Goal: Task Accomplishment & Management: Complete application form

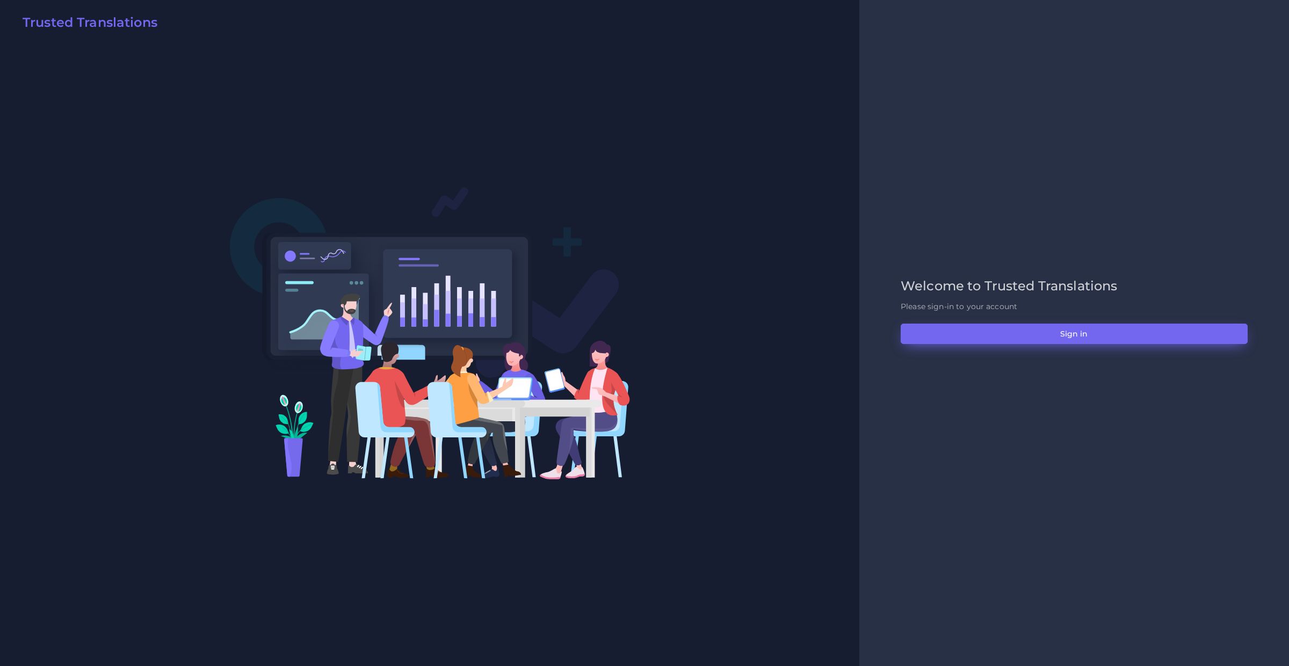
drag, startPoint x: 1140, startPoint y: 313, endPoint x: 1134, endPoint y: 329, distance: 17.0
click at [1138, 315] on div "Welcome to Trusted Translations Please sign-in to your account Sign in" at bounding box center [1073, 334] width 369 height 110
click at [1129, 340] on button "Sign in" at bounding box center [1074, 334] width 347 height 20
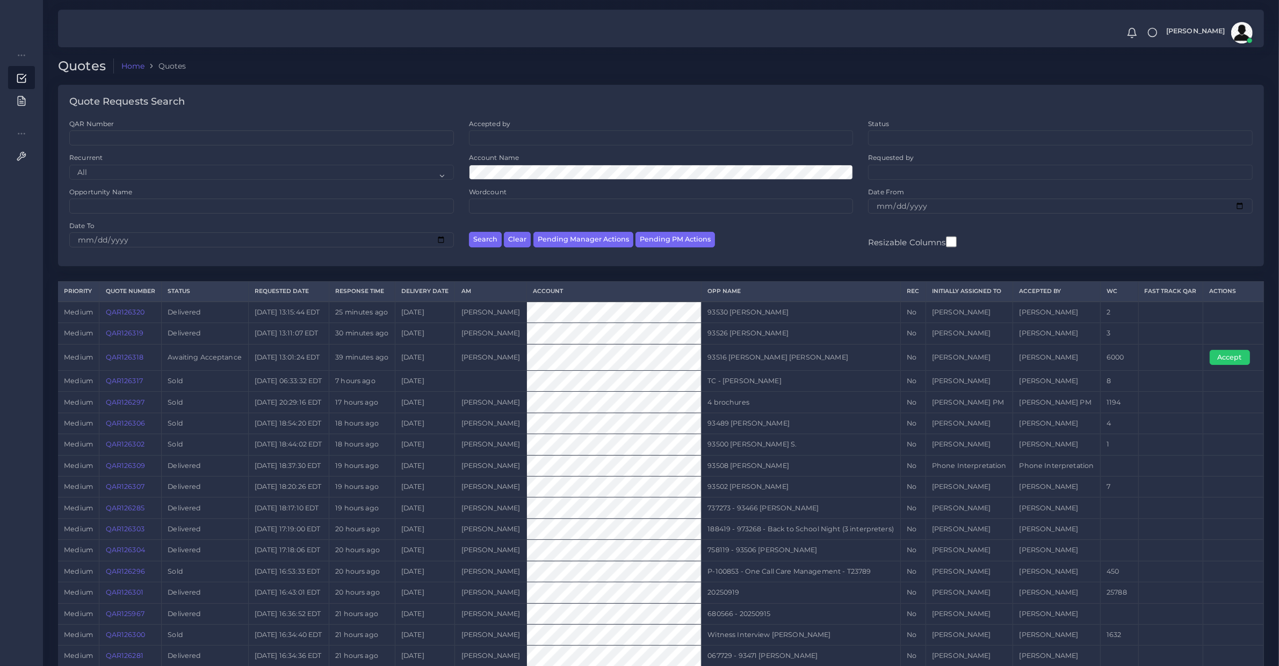
click at [132, 371] on td "QAR126318" at bounding box center [130, 357] width 62 height 26
copy link "QAR126318"
click at [1236, 365] on button "Accept" at bounding box center [1229, 357] width 40 height 15
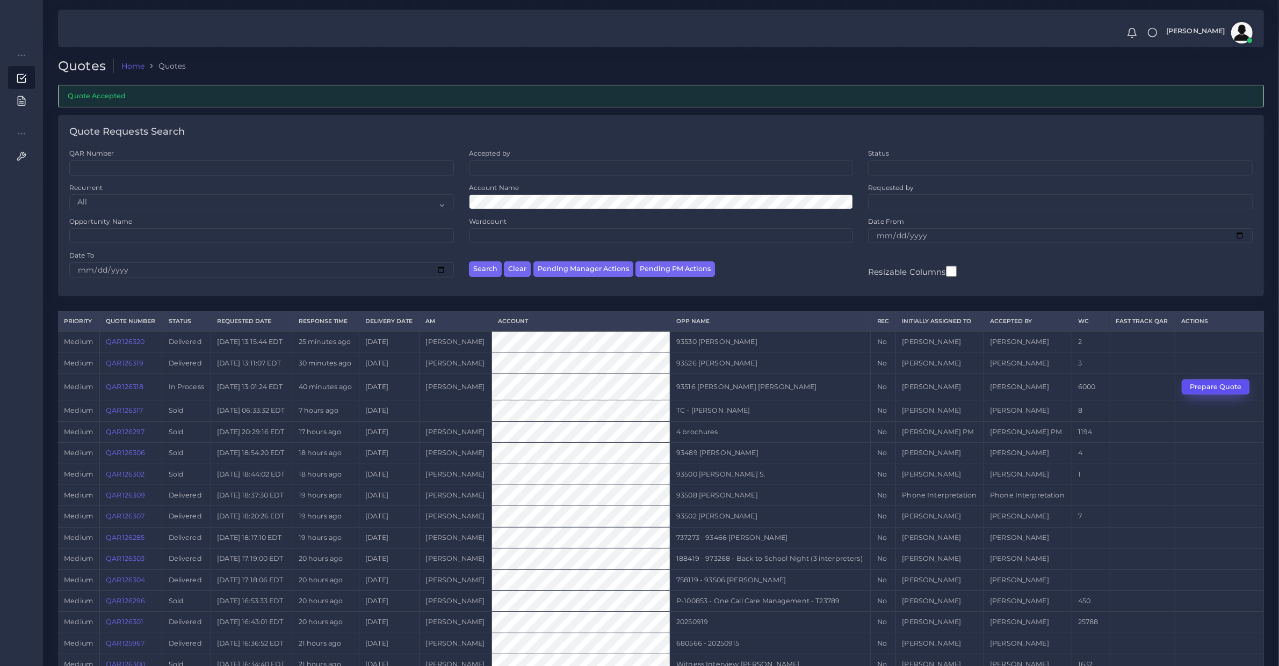
click at [1220, 395] on button "Prepare Quote" at bounding box center [1215, 387] width 68 height 15
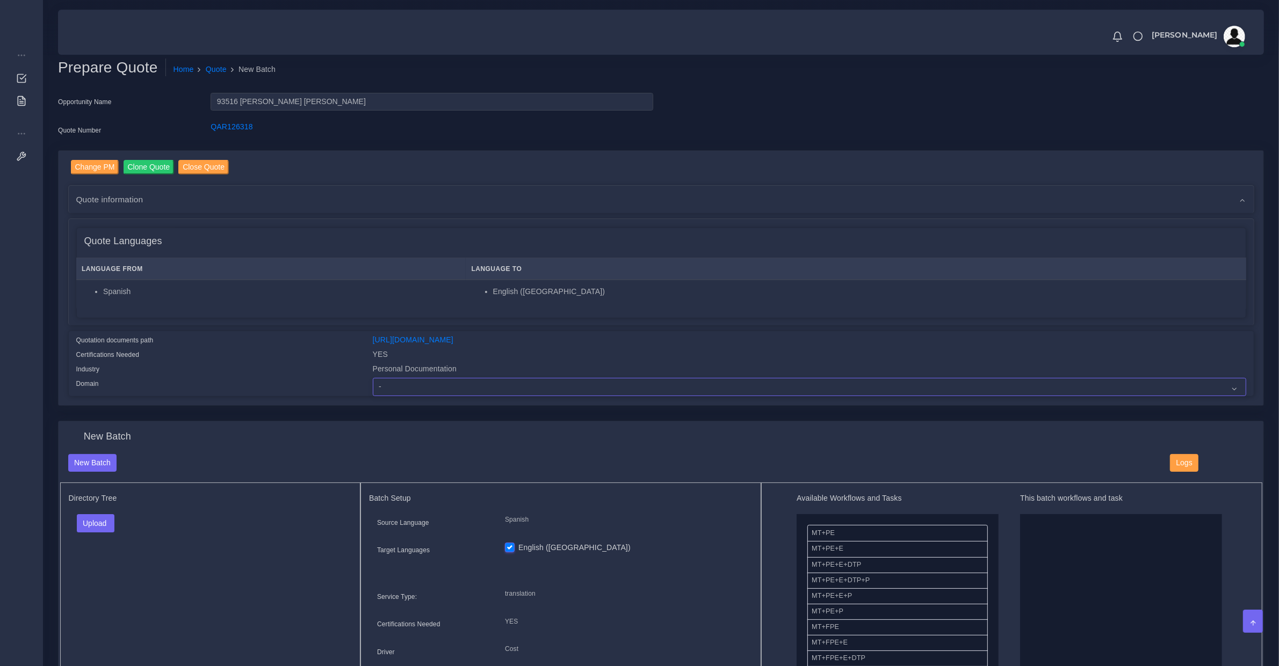
click at [426, 381] on select "- Advertising and Media Agriculture, Forestry and Fishing Architecture, Buildin…" at bounding box center [809, 387] width 873 height 18
click at [373, 378] on select "- Advertising and Media Agriculture, Forestry and Fishing Architecture, Buildin…" at bounding box center [809, 387] width 873 height 18
click at [418, 345] on div "Quotation documents path [URL][DOMAIN_NAME] Certifications Needed YES Industry …" at bounding box center [661, 366] width 1186 height 62
click at [420, 340] on link "[URL][DOMAIN_NAME]" at bounding box center [413, 340] width 81 height 9
click at [248, 103] on input "93516 [PERSON_NAME] [PERSON_NAME]" at bounding box center [432, 102] width 442 height 18
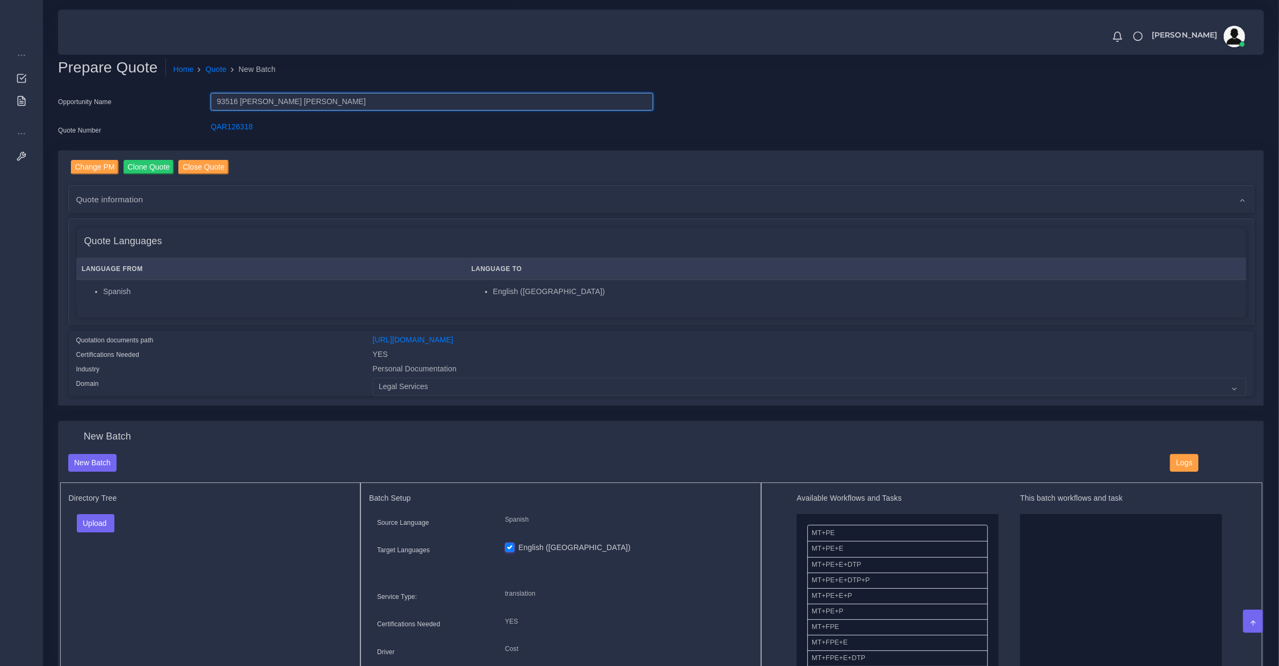
click at [248, 103] on input "93516 [PERSON_NAME] [PERSON_NAME]" at bounding box center [432, 102] width 442 height 18
click at [333, 99] on input "93516 [PERSON_NAME] [PERSON_NAME]" at bounding box center [432, 102] width 442 height 18
click at [467, 387] on select "- Advertising and Media Agriculture, Forestry and Fishing Architecture, Buildin…" at bounding box center [809, 387] width 873 height 18
select select "Personal Documentation"
click at [373, 378] on select "- Advertising and Media Agriculture, Forestry and Fishing Architecture, Buildin…" at bounding box center [809, 387] width 873 height 18
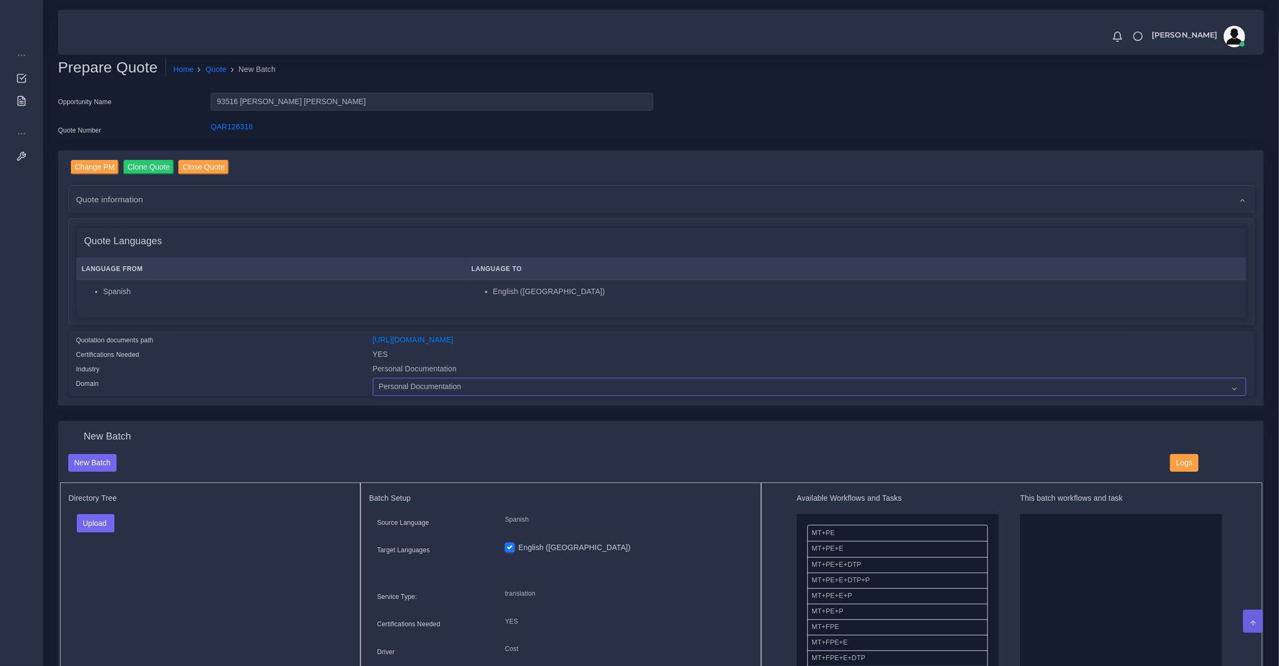
scroll to position [223, 0]
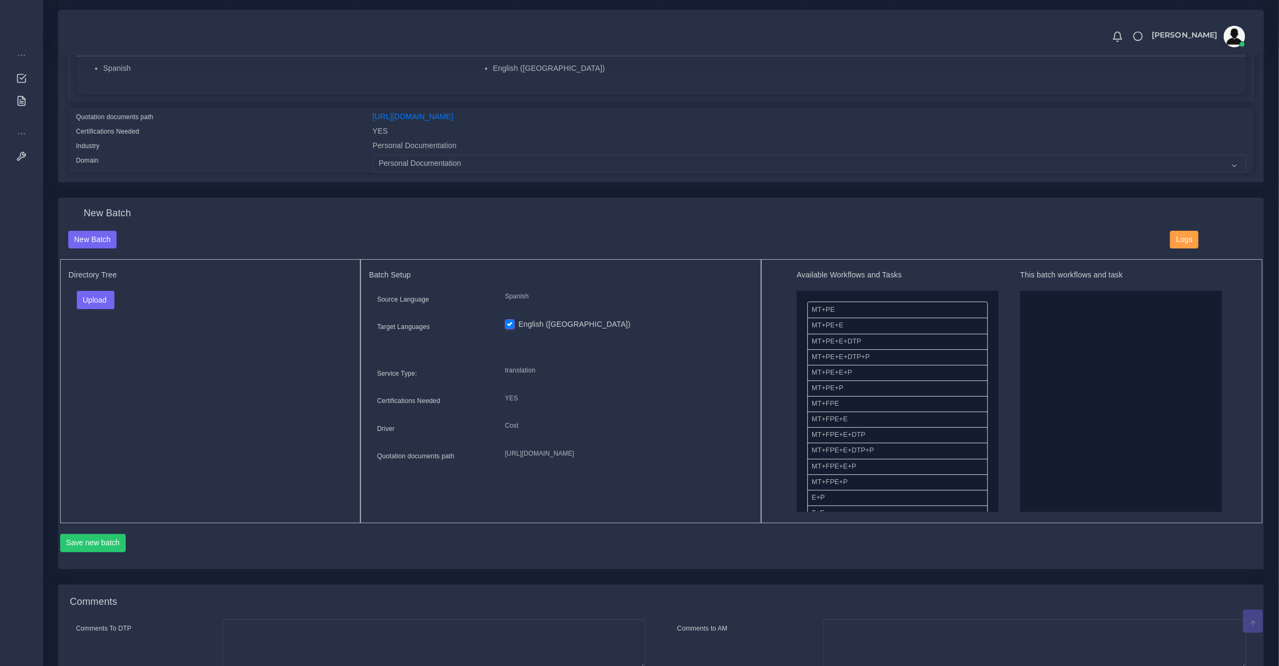
click at [100, 285] on div "Directory Tree Upload Folder Files un/check all" at bounding box center [210, 391] width 301 height 264
click at [100, 293] on button "Upload" at bounding box center [96, 300] width 38 height 18
click at [112, 341] on label "Files" at bounding box center [114, 340] width 74 height 13
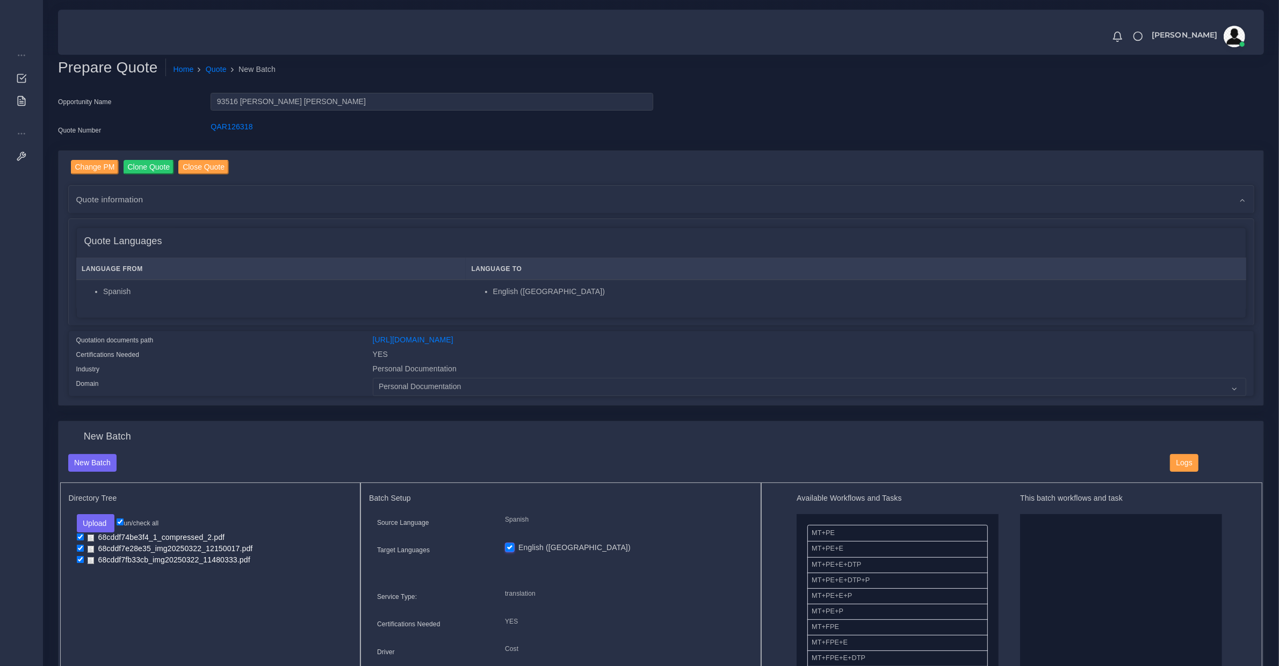
click at [97, 198] on span "Quote information" at bounding box center [109, 199] width 67 height 12
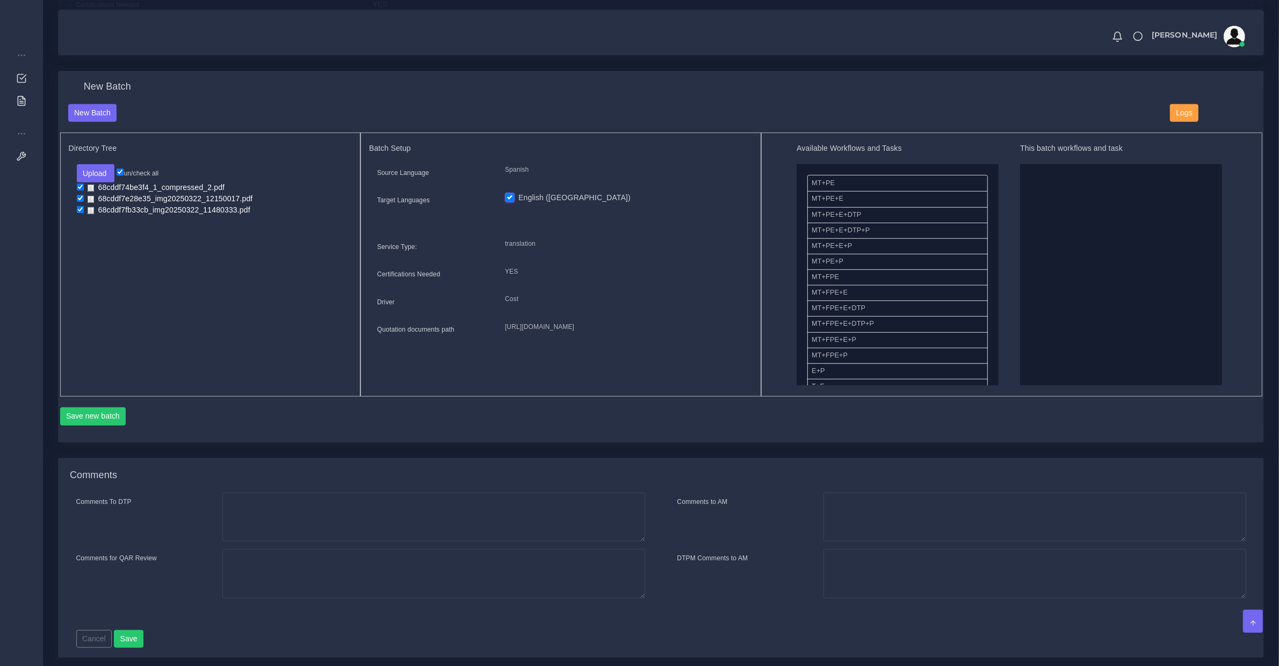
scroll to position [223, 0]
drag, startPoint x: 863, startPoint y: 350, endPoint x: 1041, endPoint y: 296, distance: 185.2
drag, startPoint x: 854, startPoint y: 271, endPoint x: 1078, endPoint y: 271, distance: 223.9
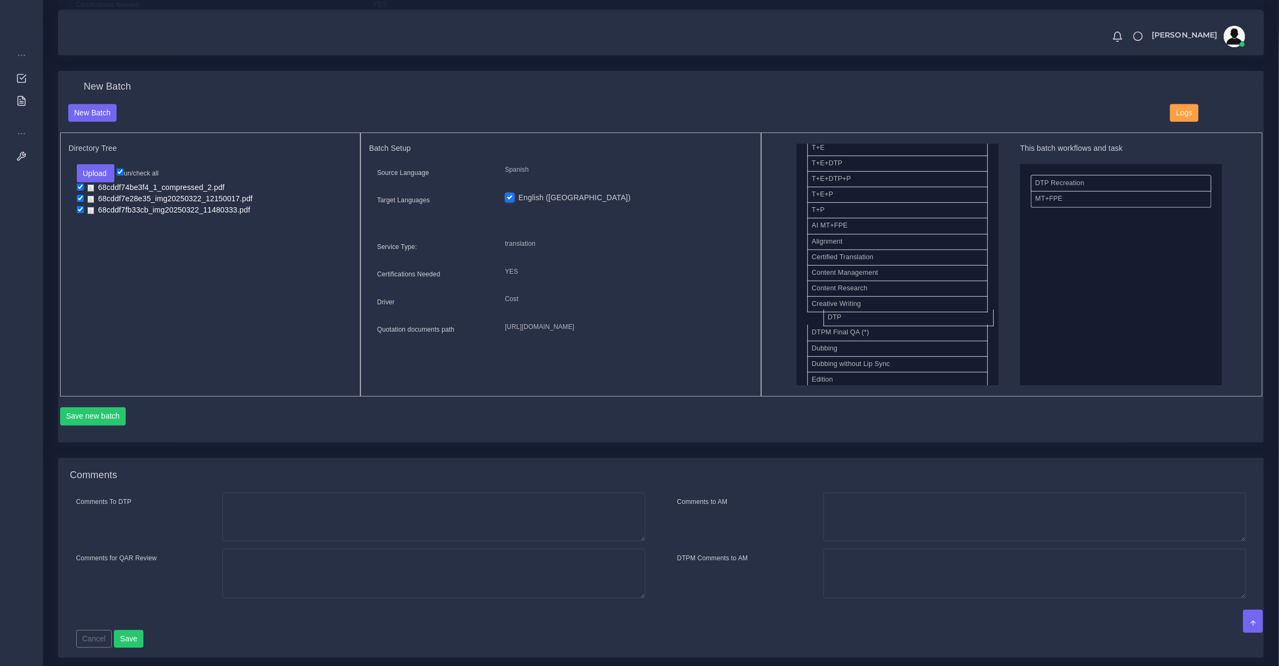
drag, startPoint x: 857, startPoint y: 315, endPoint x: 1167, endPoint y: 294, distance: 311.1
click at [103, 409] on button "Save new batch" at bounding box center [93, 417] width 66 height 18
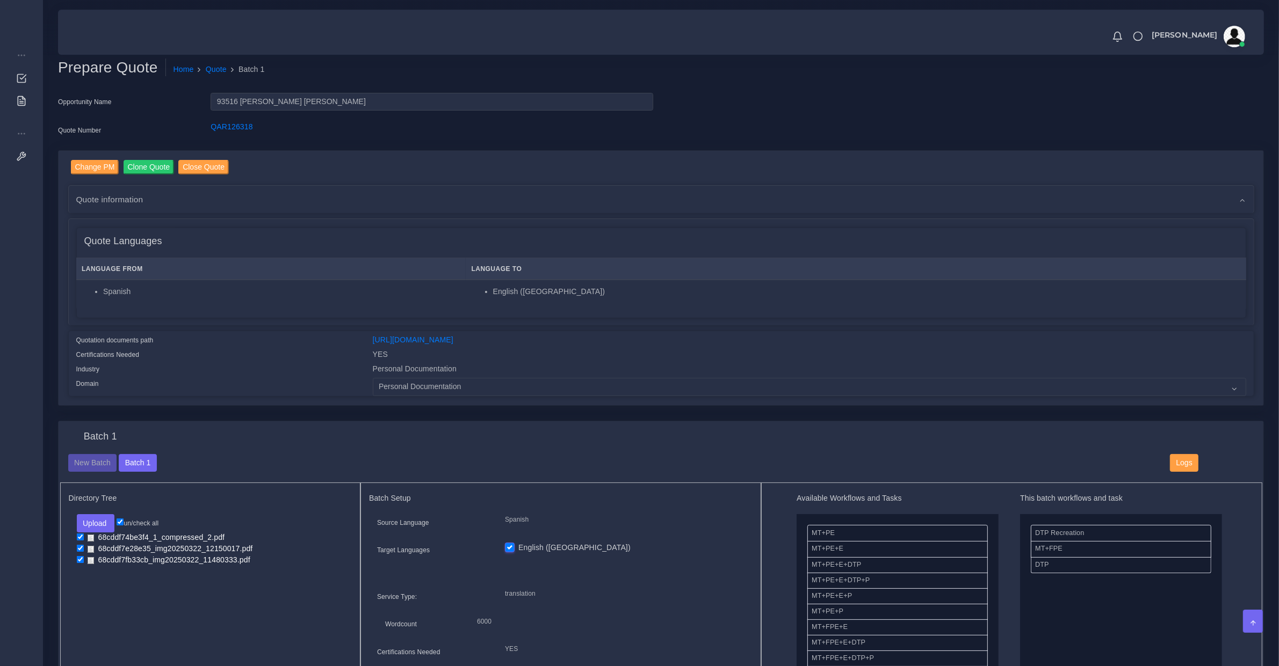
click at [784, 243] on div "Quote Languages" at bounding box center [661, 241] width 1169 height 27
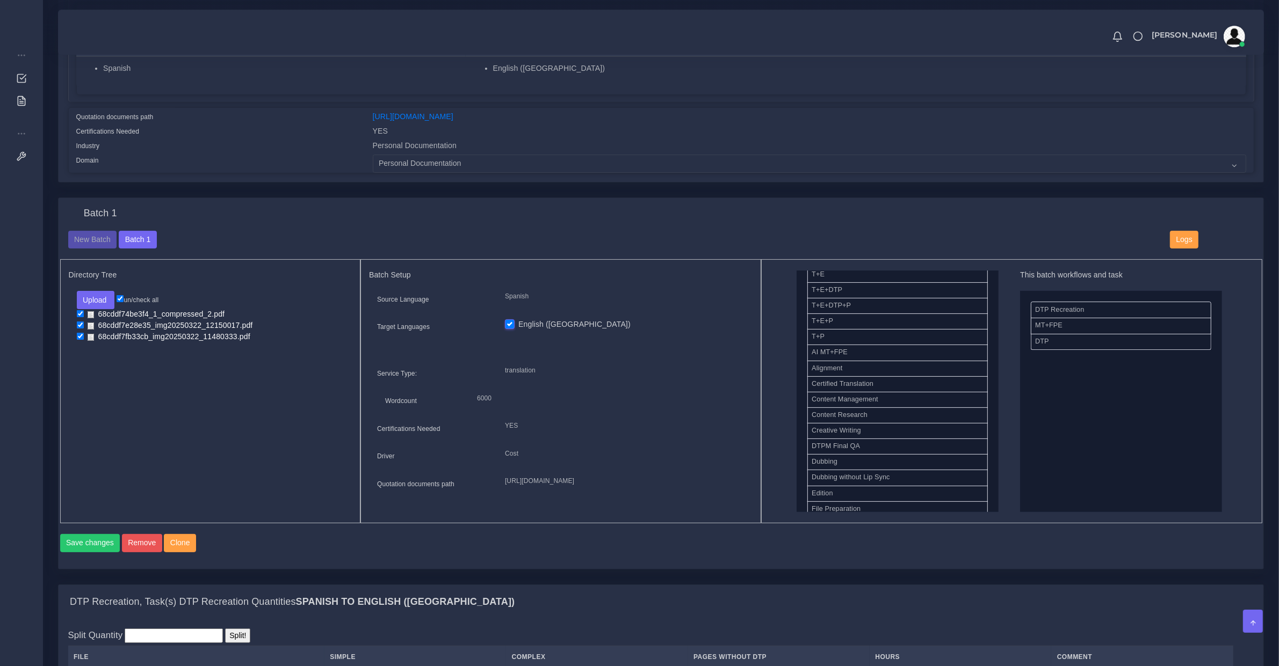
scroll to position [447, 0]
drag, startPoint x: 840, startPoint y: 410, endPoint x: 1115, endPoint y: 315, distance: 290.2
drag, startPoint x: 98, startPoint y: 543, endPoint x: 97, endPoint y: 549, distance: 6.6
click at [98, 543] on div "Save changes Remove Clone" at bounding box center [661, 542] width 1202 height 37
click at [97, 549] on button "Save changes" at bounding box center [90, 543] width 60 height 18
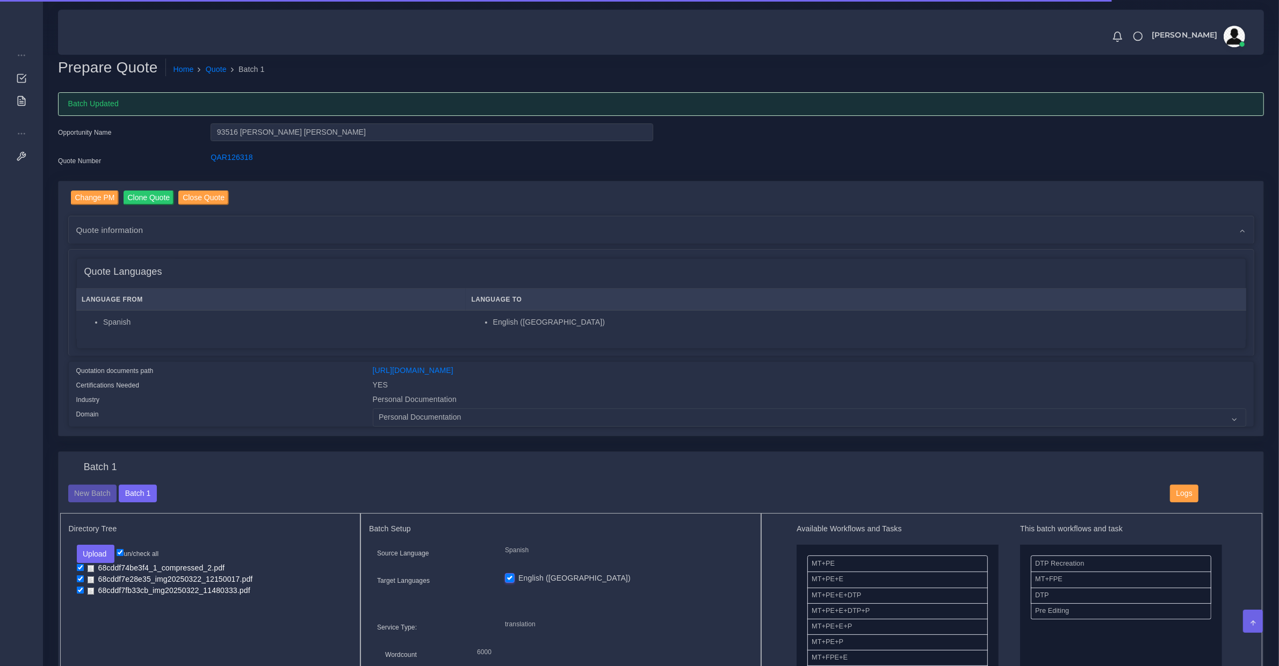
scroll to position [447, 0]
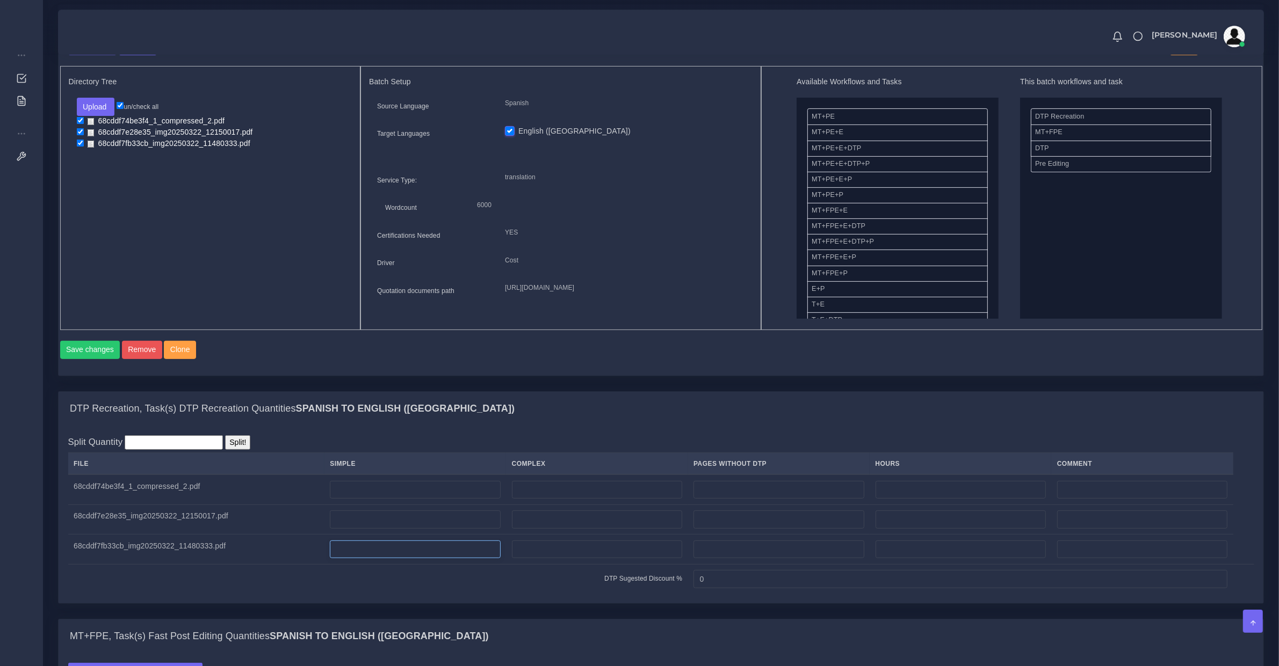
click at [384, 557] on input "number" at bounding box center [415, 550] width 170 height 18
click at [363, 498] on input "number" at bounding box center [415, 490] width 170 height 18
type input "1"
drag, startPoint x: 333, startPoint y: 521, endPoint x: 359, endPoint y: 521, distance: 25.2
click at [343, 521] on td at bounding box center [415, 520] width 182 height 30
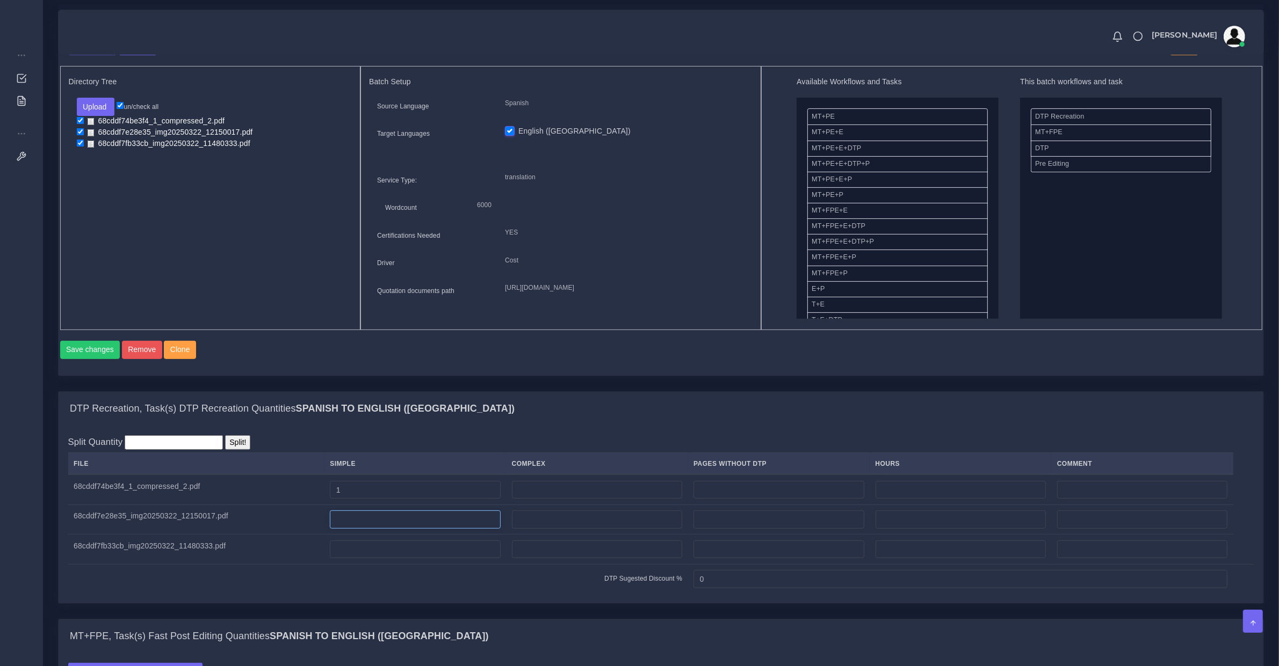
click at [360, 521] on input "number" at bounding box center [415, 520] width 170 height 18
type input "22"
click at [367, 559] on input "number" at bounding box center [415, 550] width 170 height 18
type input "3"
click at [705, 439] on div "Split Quantity Split! File Simple Complex Pages Without DTP Hours Comment 68cdd…" at bounding box center [661, 514] width 1204 height 177
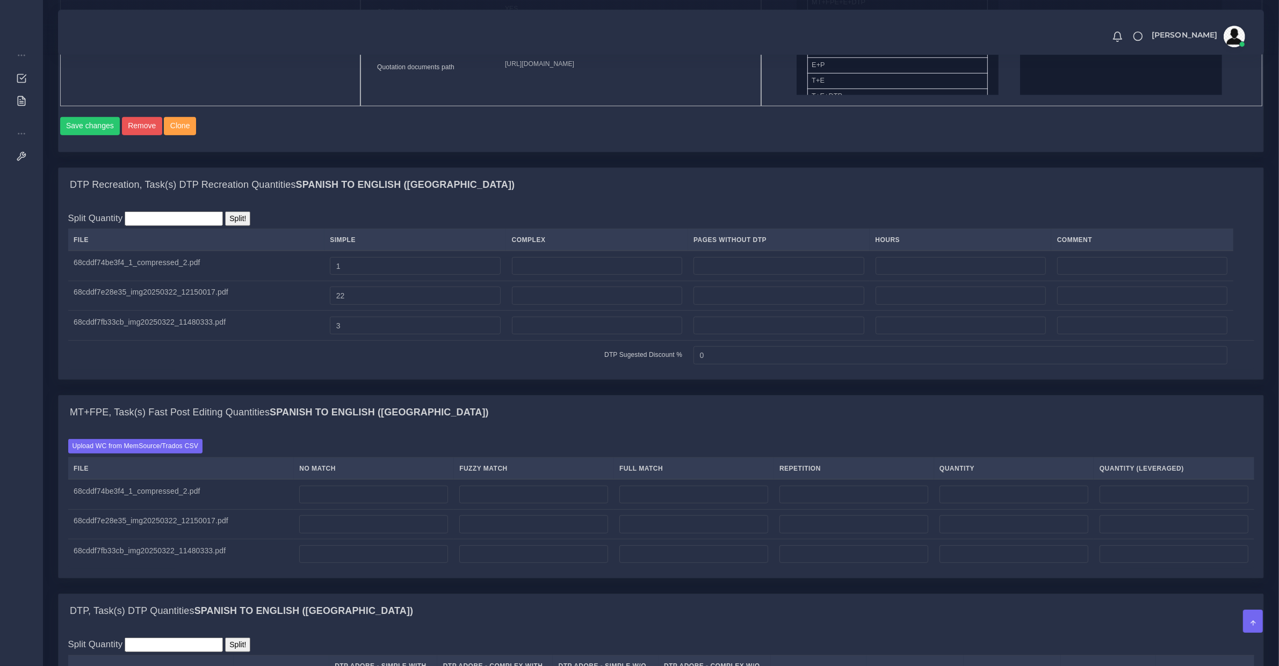
scroll to position [895, 0]
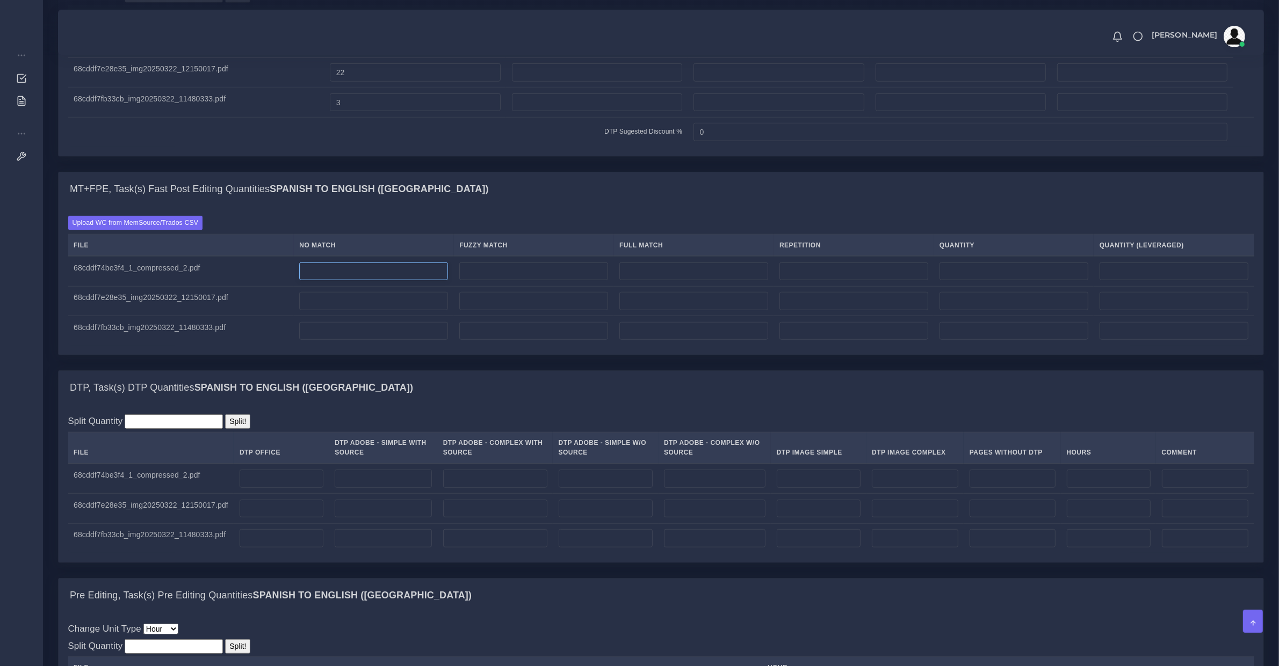
click at [315, 281] on input "number" at bounding box center [373, 272] width 149 height 18
type input "0"
drag, startPoint x: 301, startPoint y: 473, endPoint x: 321, endPoint y: 484, distance: 23.1
click at [318, 482] on table "File DTP Office DTP Adobe - Simple With Source DTP Adobe - Complex With Source …" at bounding box center [661, 492] width 1186 height 121
click at [310, 488] on input "number" at bounding box center [282, 479] width 84 height 18
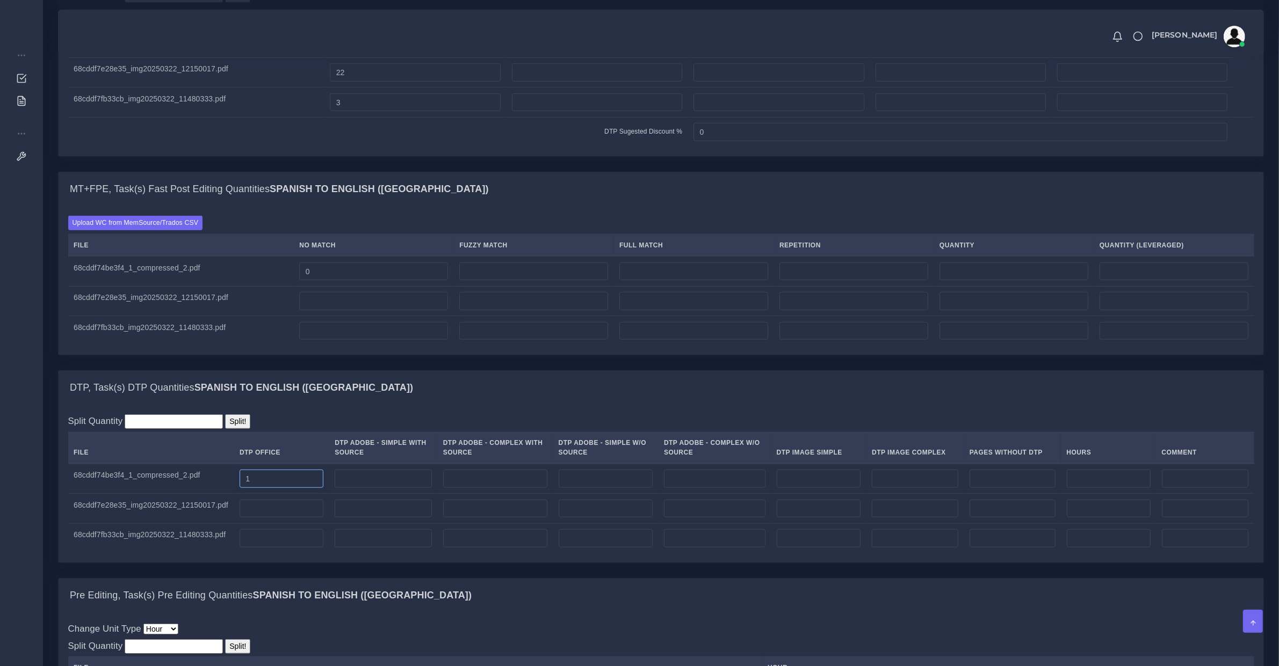
type input "1"
click at [274, 518] on input "number" at bounding box center [282, 509] width 84 height 18
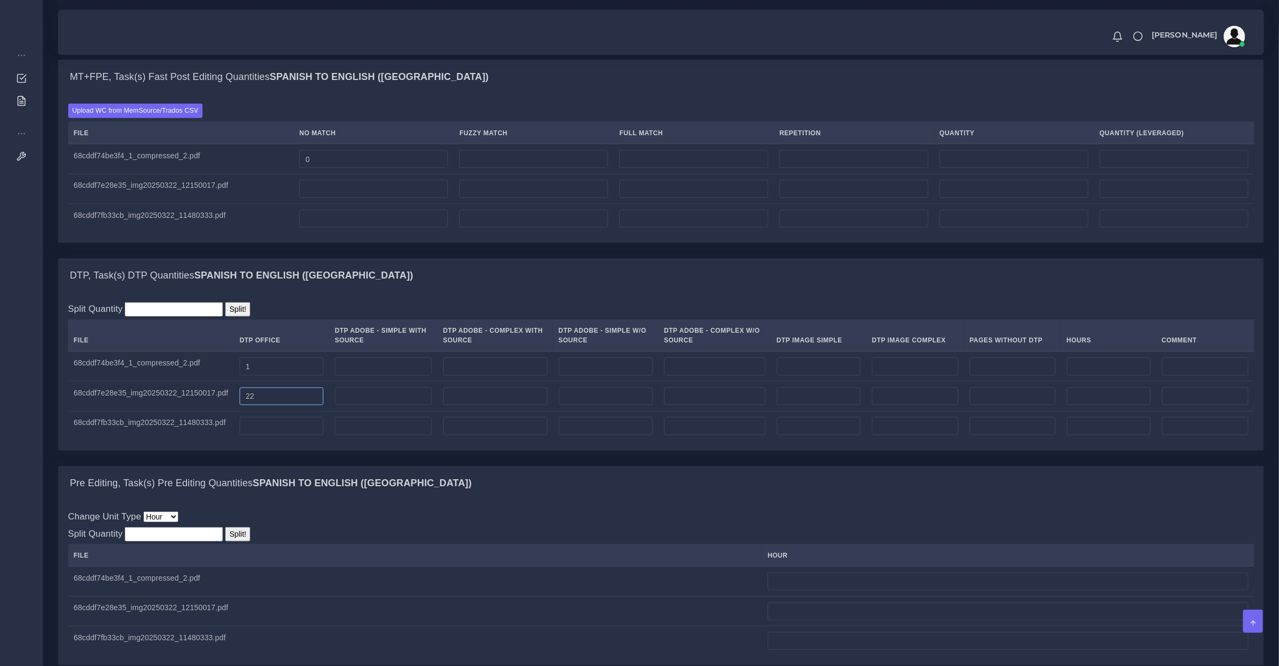
type input "22"
click at [270, 436] on input "number" at bounding box center [282, 426] width 84 height 18
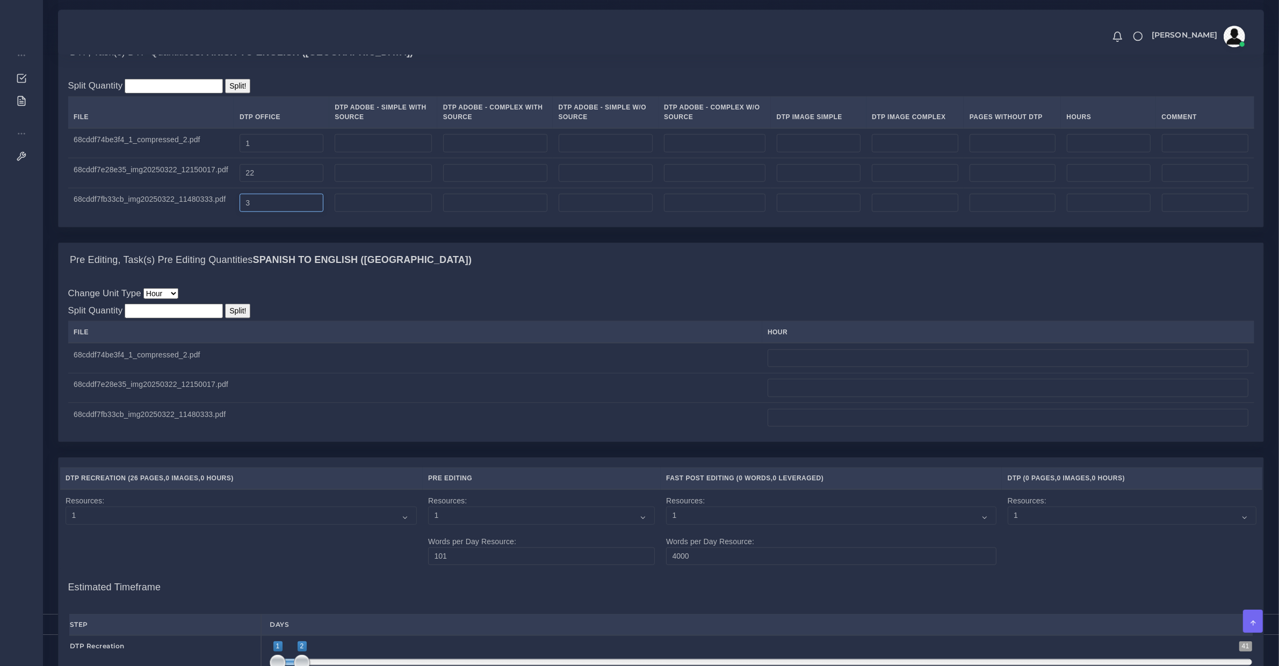
type input "3"
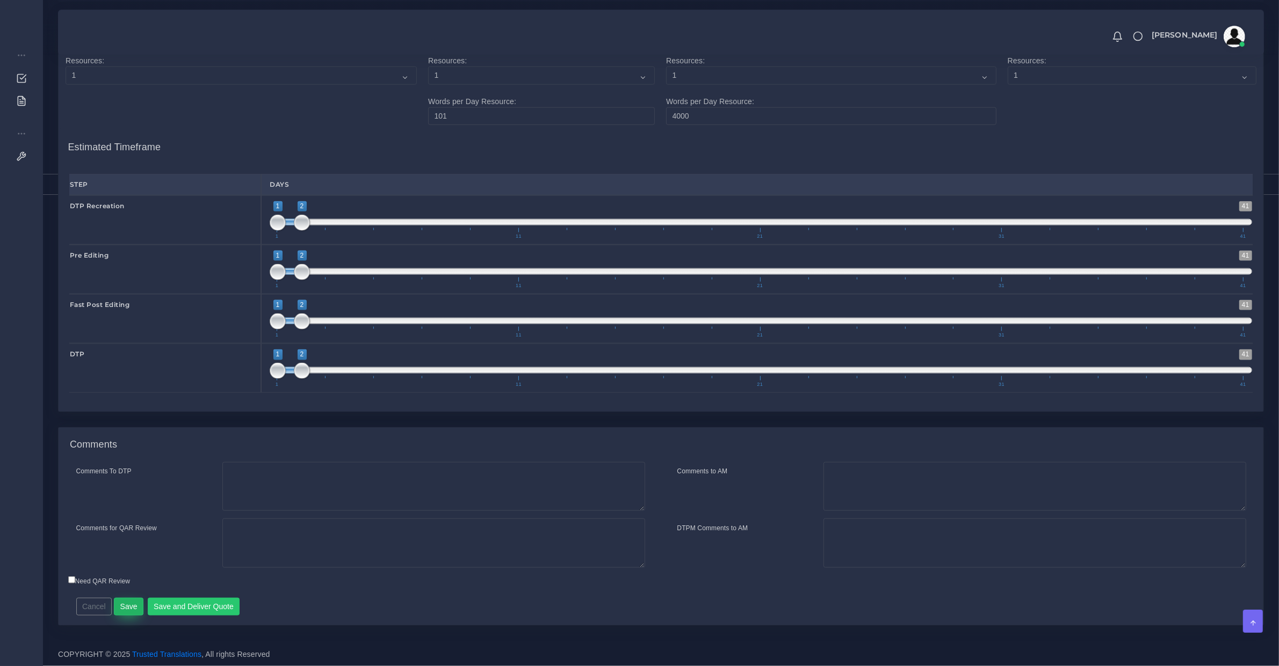
click at [129, 613] on button "Save" at bounding box center [129, 607] width 30 height 18
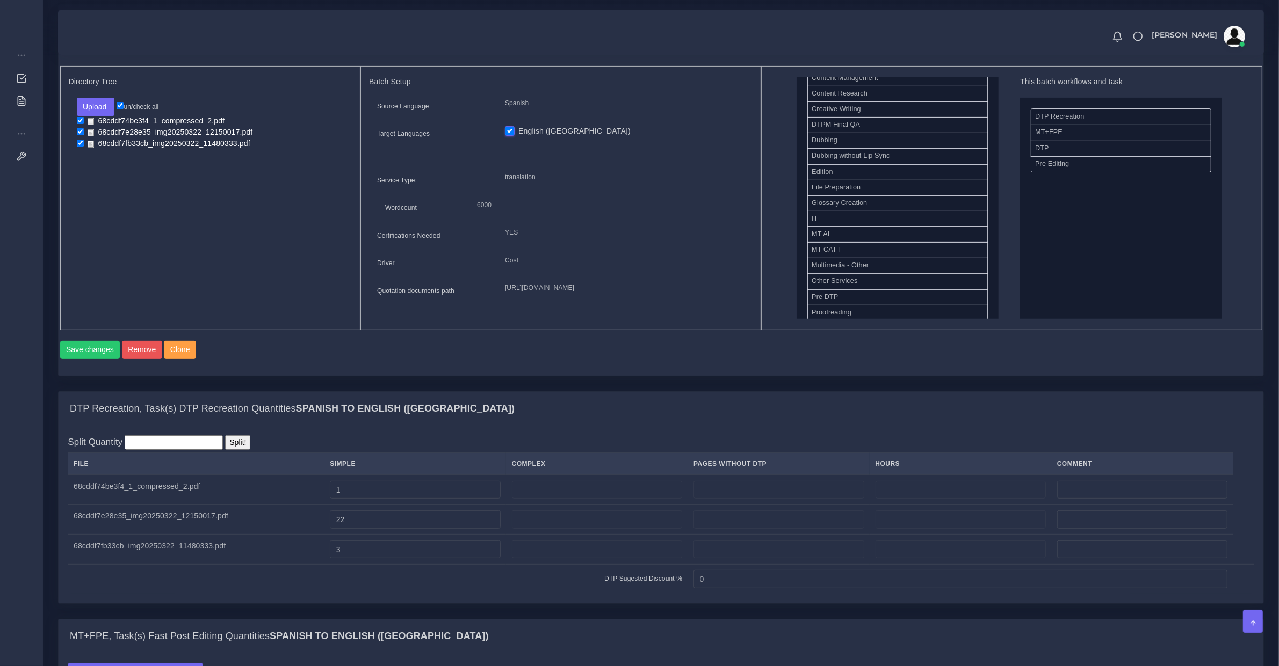
scroll to position [463, 0]
drag, startPoint x: 863, startPoint y: 262, endPoint x: 1083, endPoint y: 200, distance: 228.5
click at [92, 358] on button "Save changes" at bounding box center [90, 350] width 60 height 18
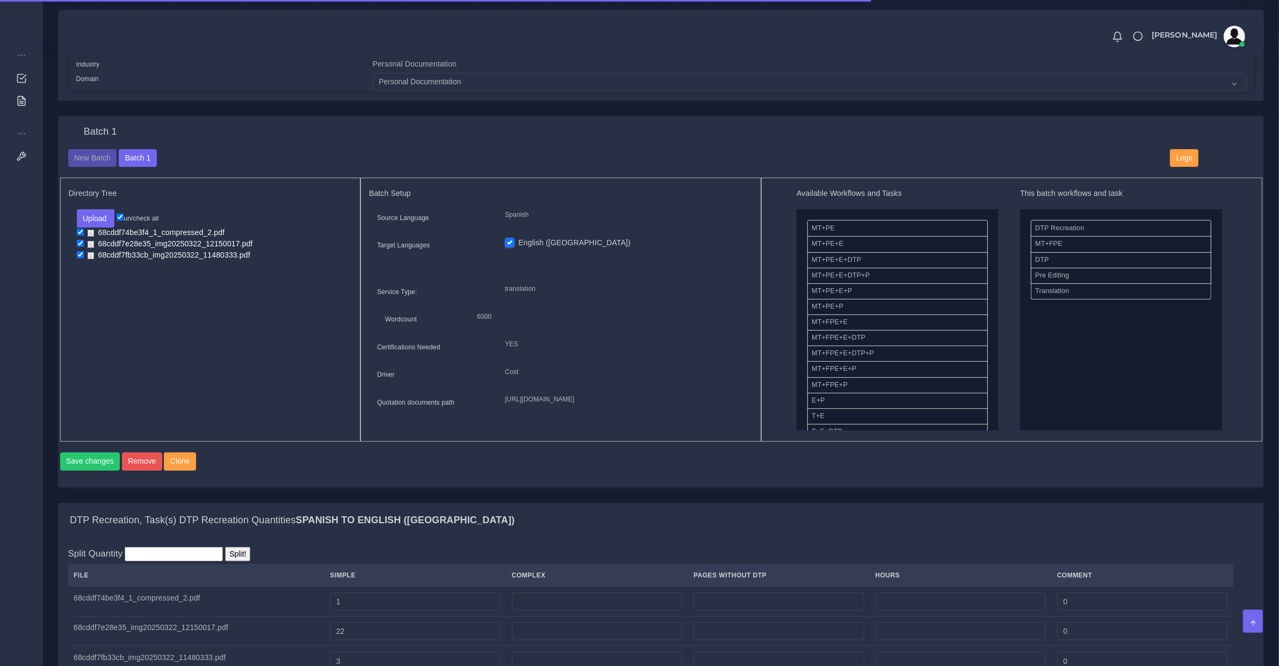
scroll to position [447, 0]
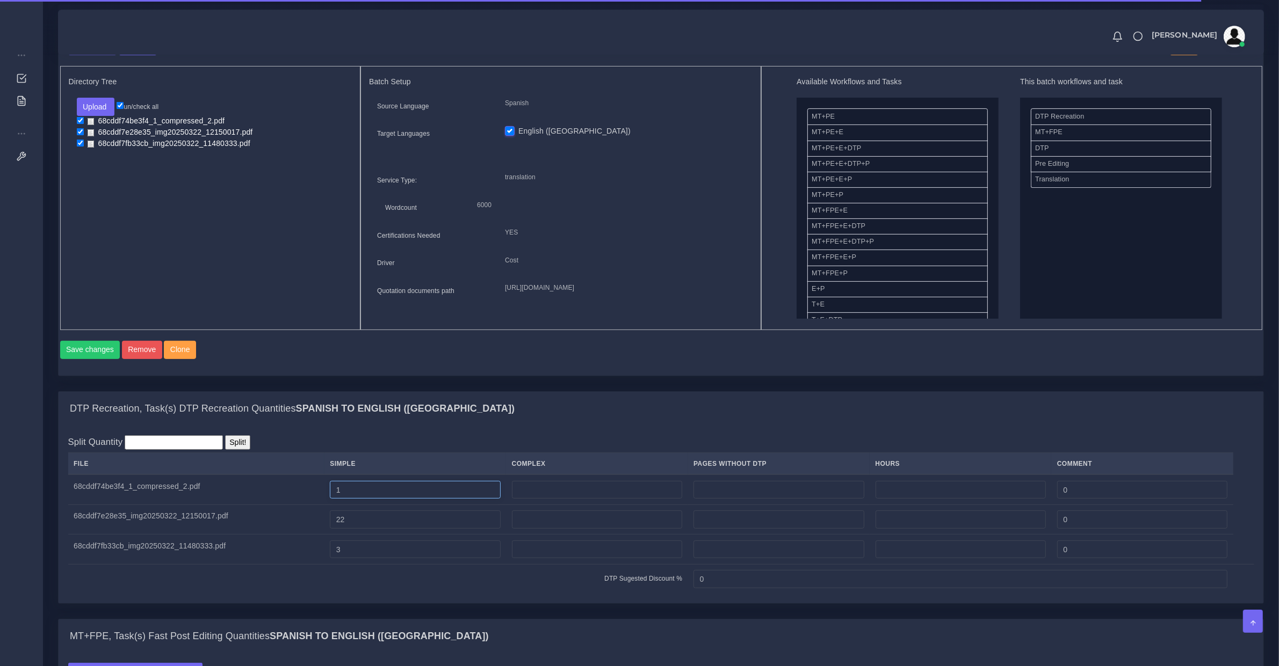
drag, startPoint x: 384, startPoint y: 507, endPoint x: 232, endPoint y: 505, distance: 152.5
click at [233, 505] on tr "68cddf74be3f4_1_compressed_2.pdf 1 0" at bounding box center [661, 490] width 1186 height 30
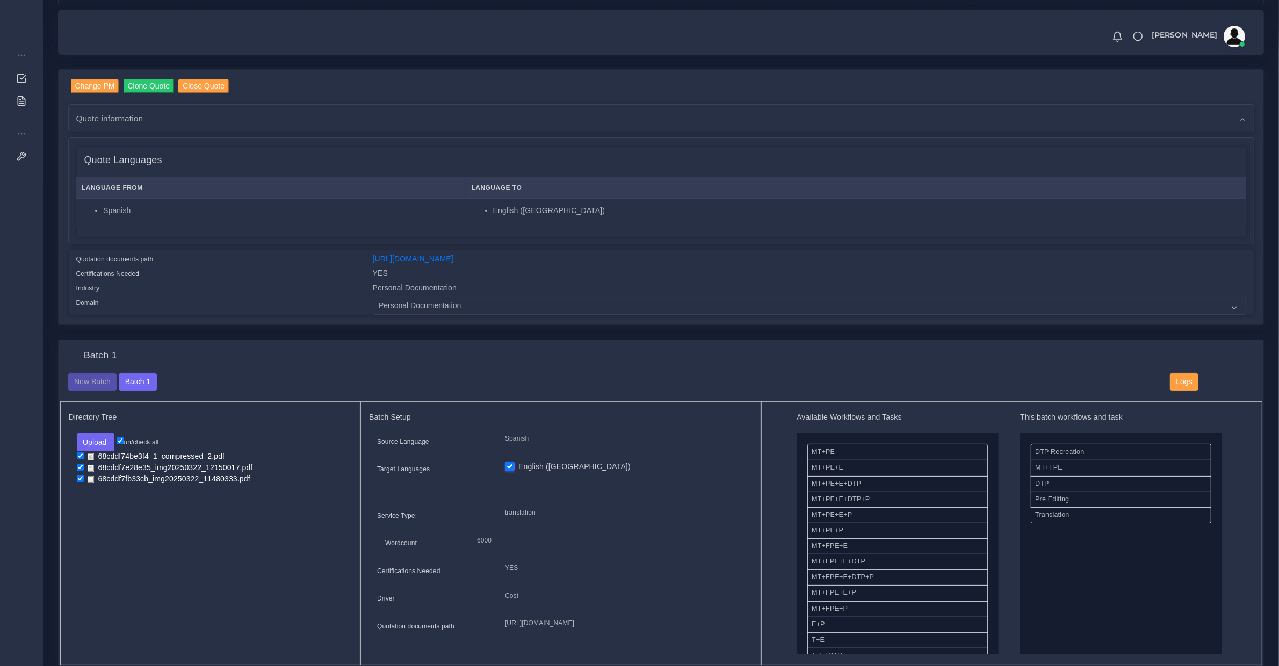
scroll to position [671, 0]
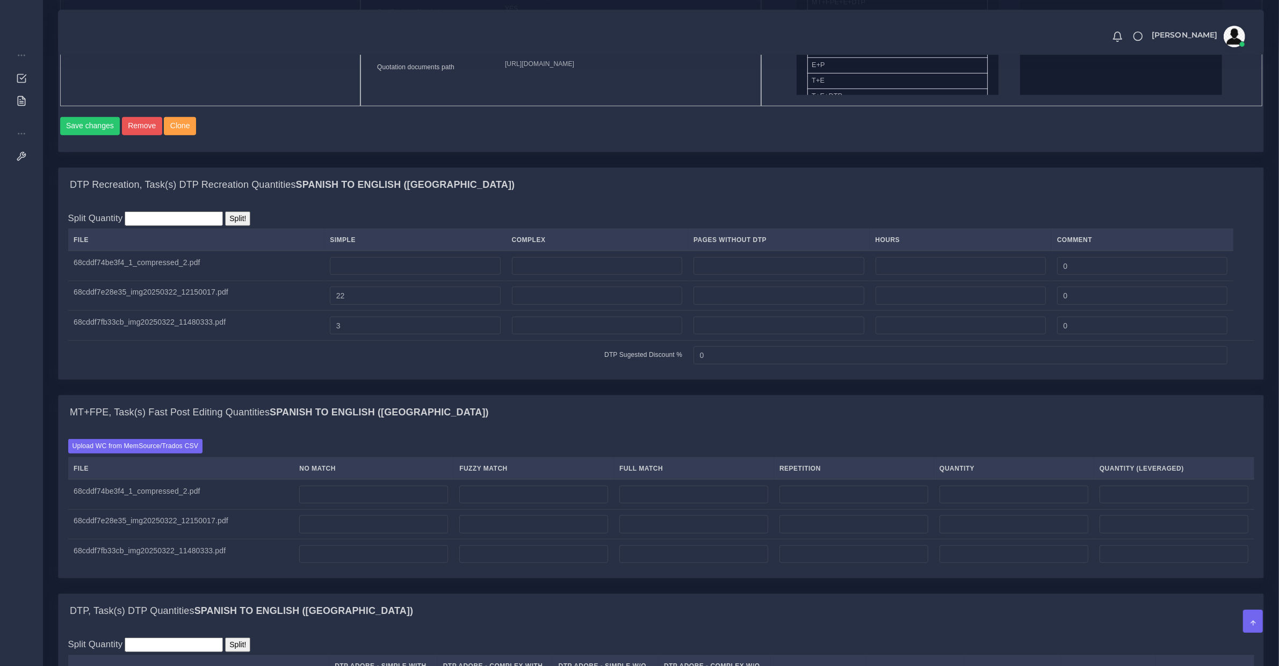
click at [737, 430] on div "MT+FPE, Task(s) Fast Post Editing Quantities Spanish TO English ([GEOGRAPHIC_DA…" at bounding box center [661, 413] width 1204 height 34
click at [330, 504] on input "number" at bounding box center [373, 495] width 149 height 18
type input "0"
click at [334, 534] on input "number" at bounding box center [373, 525] width 149 height 18
type input "0"
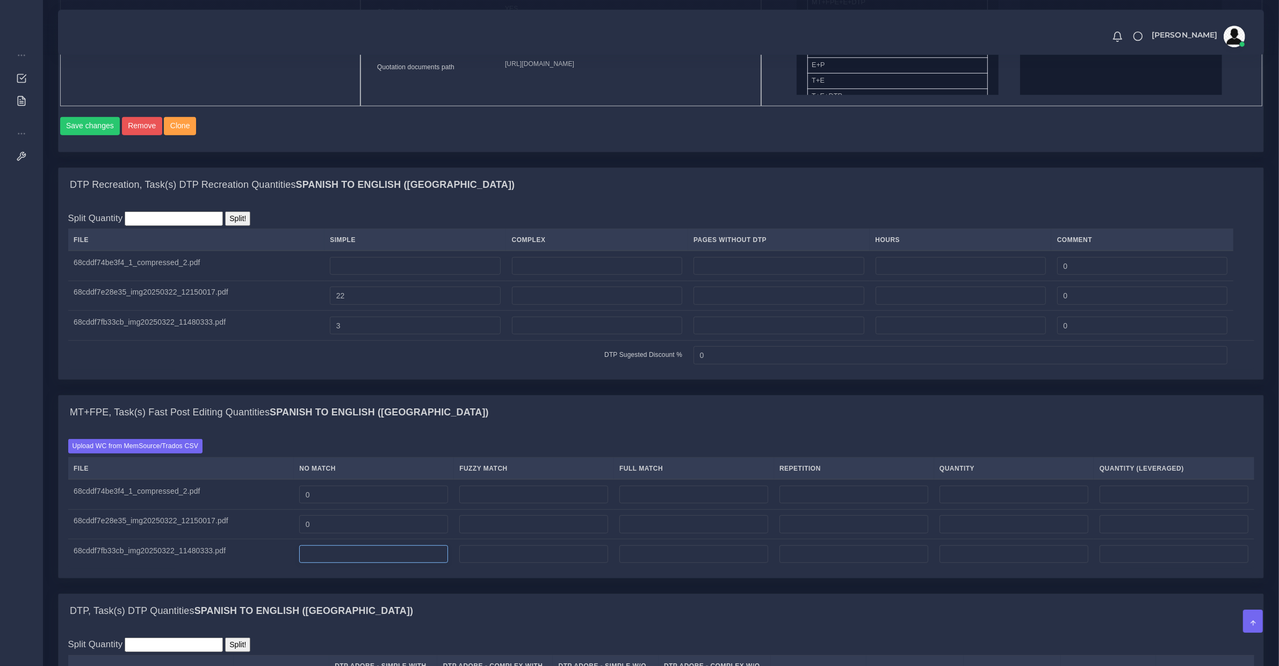
click at [358, 564] on input "number" at bounding box center [373, 555] width 149 height 18
type input "500"
drag, startPoint x: 349, startPoint y: 540, endPoint x: 223, endPoint y: 532, distance: 125.9
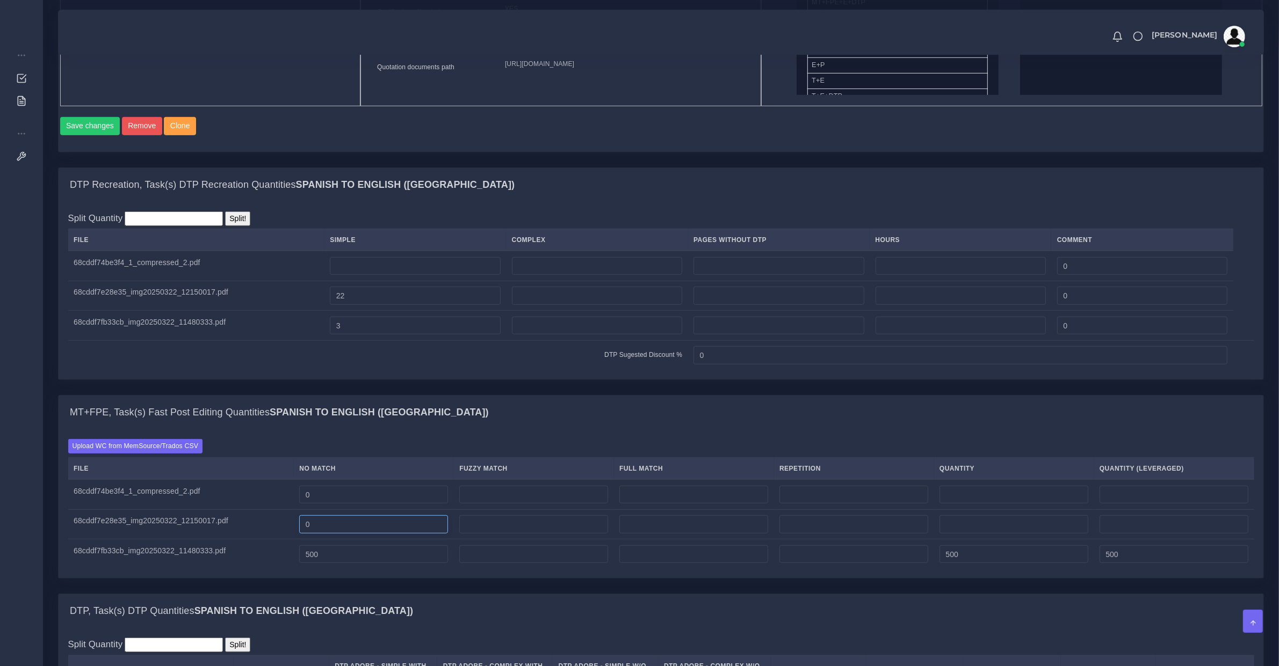
click at [223, 532] on tr "68cddf7e28e35_img20250322_12150017.pdf 0" at bounding box center [661, 525] width 1186 height 30
type input "6500"
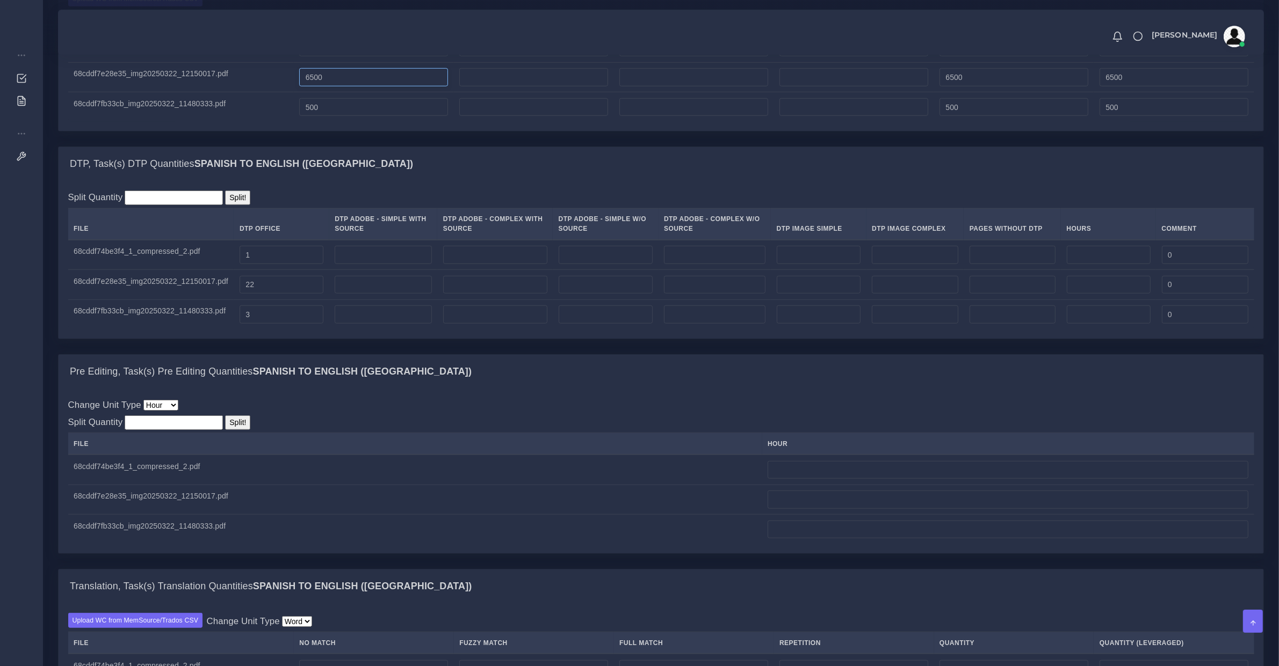
scroll to position [1230, 0]
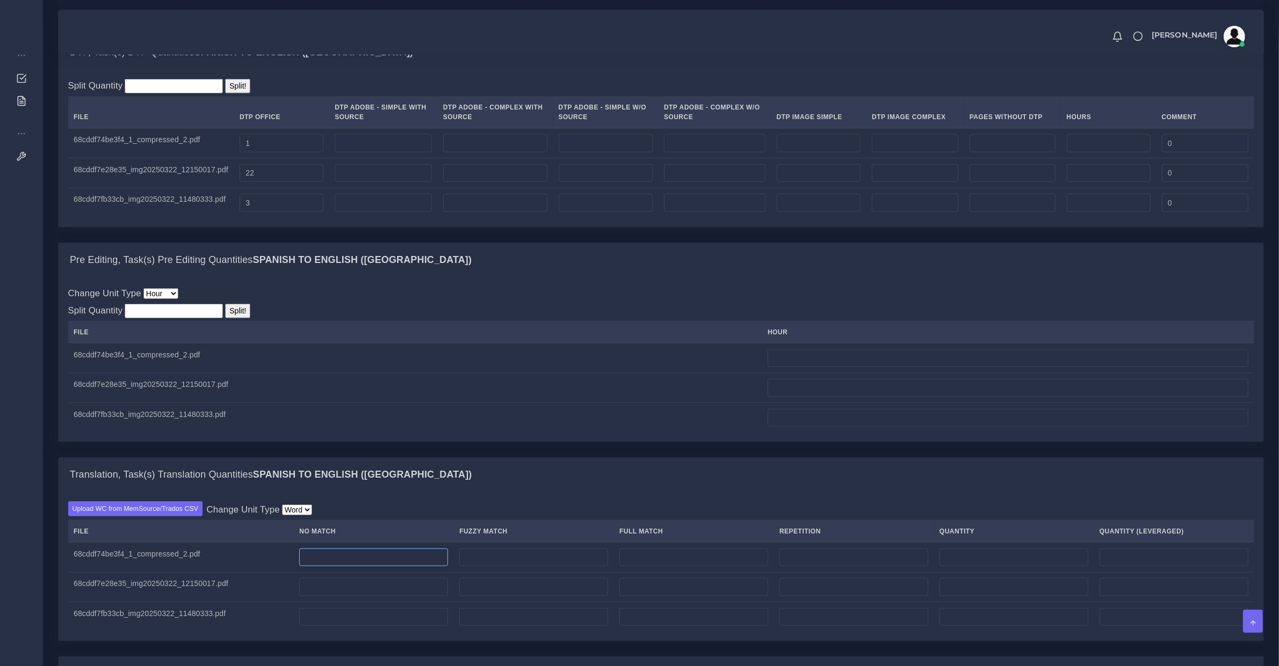
click at [359, 567] on input "number" at bounding box center [373, 558] width 149 height 18
type input "100"
click at [866, 397] on input "number" at bounding box center [1007, 388] width 481 height 18
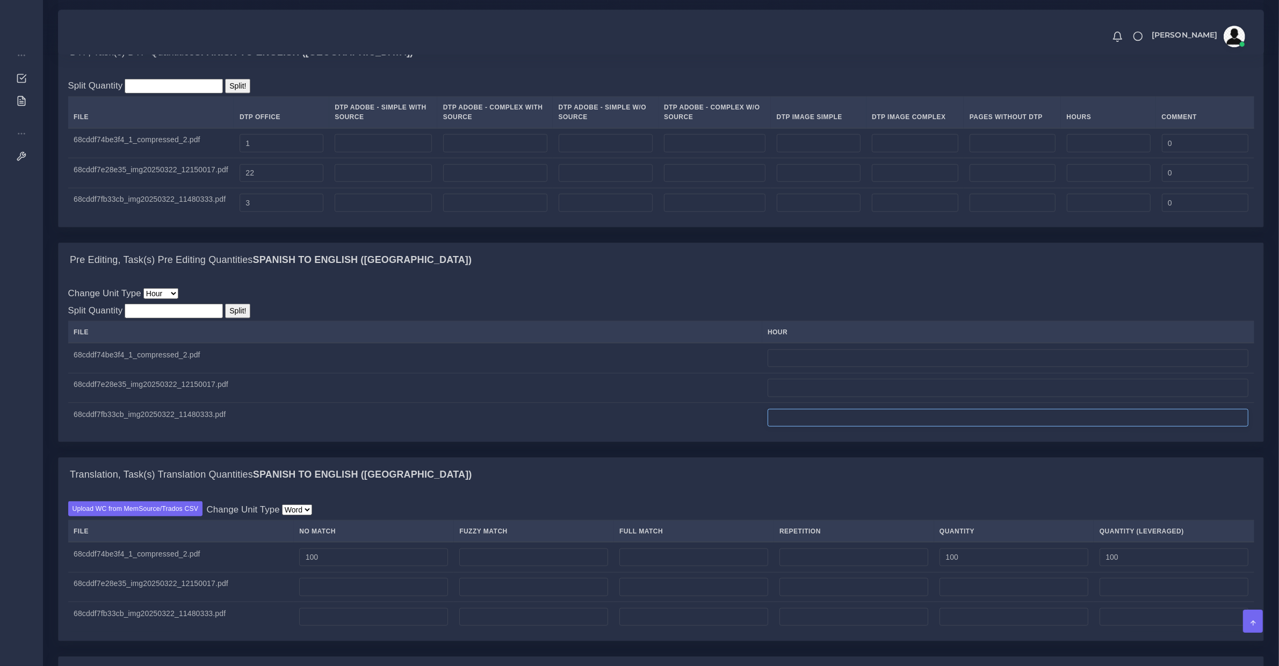
click at [855, 427] on input "number" at bounding box center [1007, 418] width 481 height 18
type input "0"
type input "0.25"
click at [815, 393] on input "number" at bounding box center [1007, 388] width 481 height 18
type input "0"
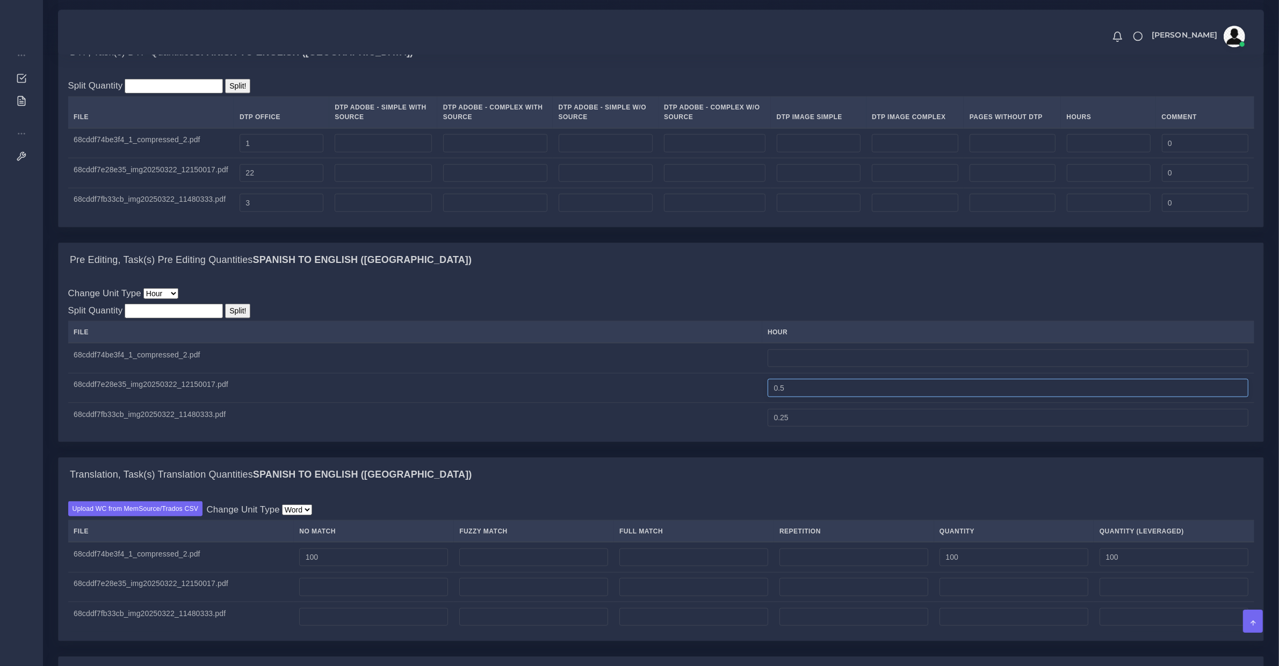
type input "0.5"
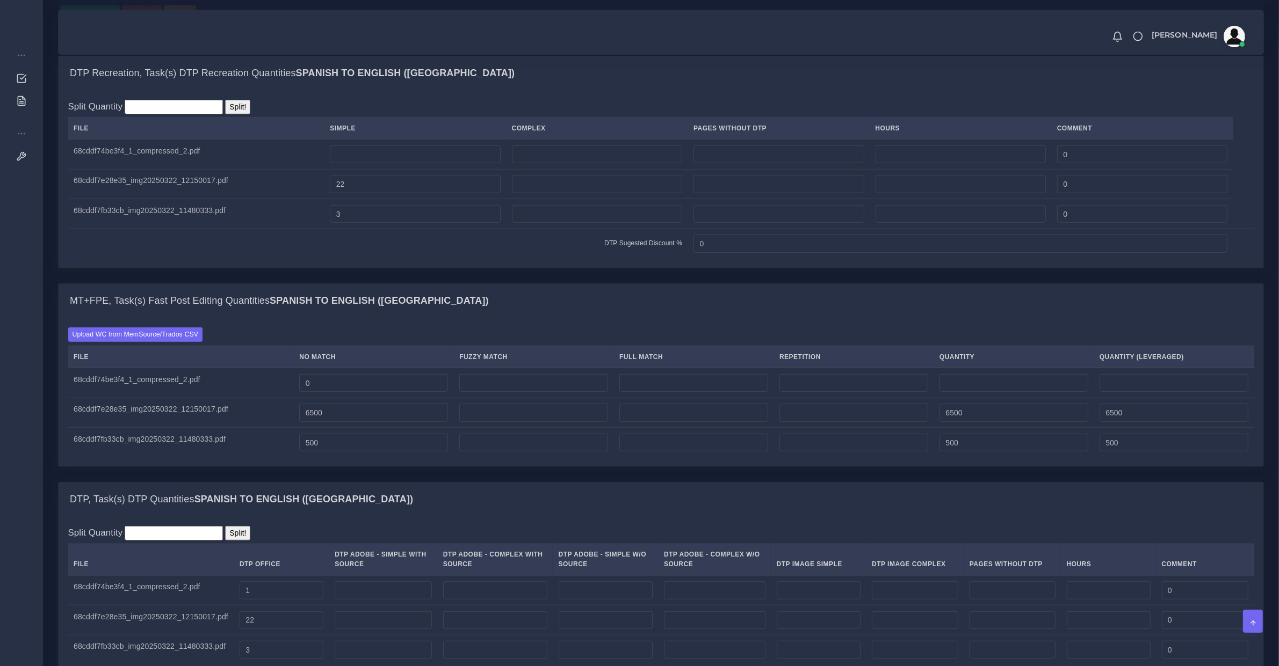
scroll to position [895, 0]
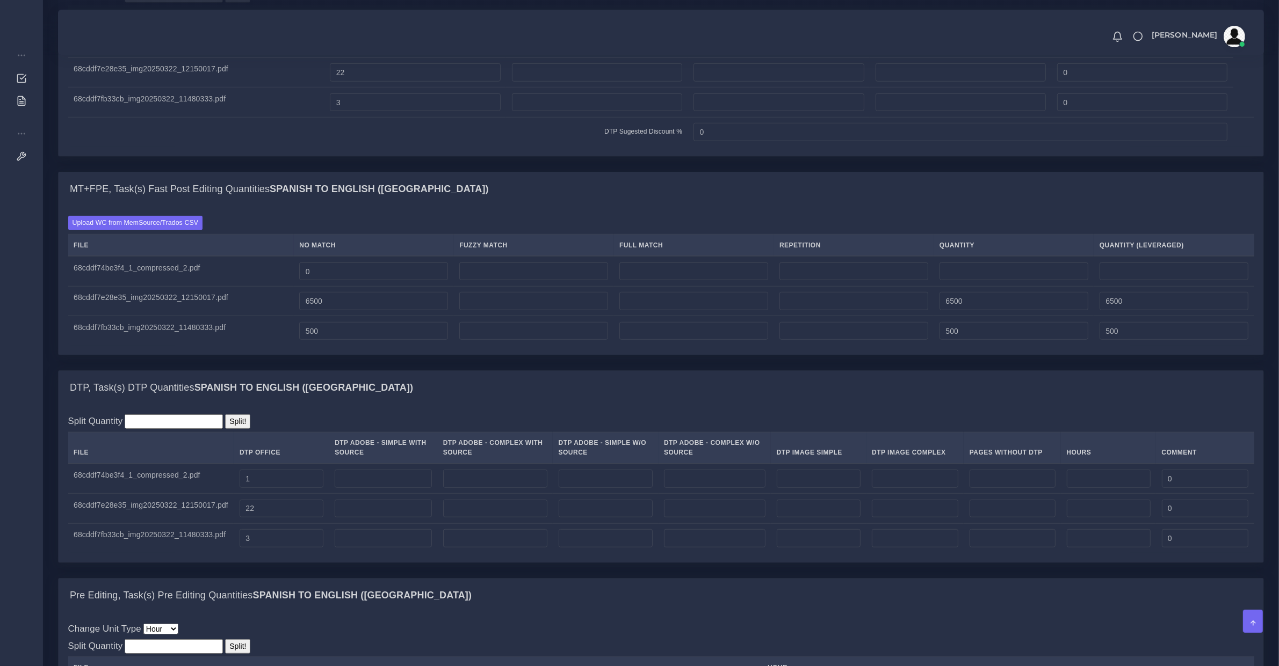
click at [1066, 518] on td at bounding box center [1108, 509] width 95 height 30
drag, startPoint x: 1068, startPoint y: 519, endPoint x: 1080, endPoint y: 522, distance: 12.9
click at [1069, 518] on input "number" at bounding box center [1108, 509] width 84 height 18
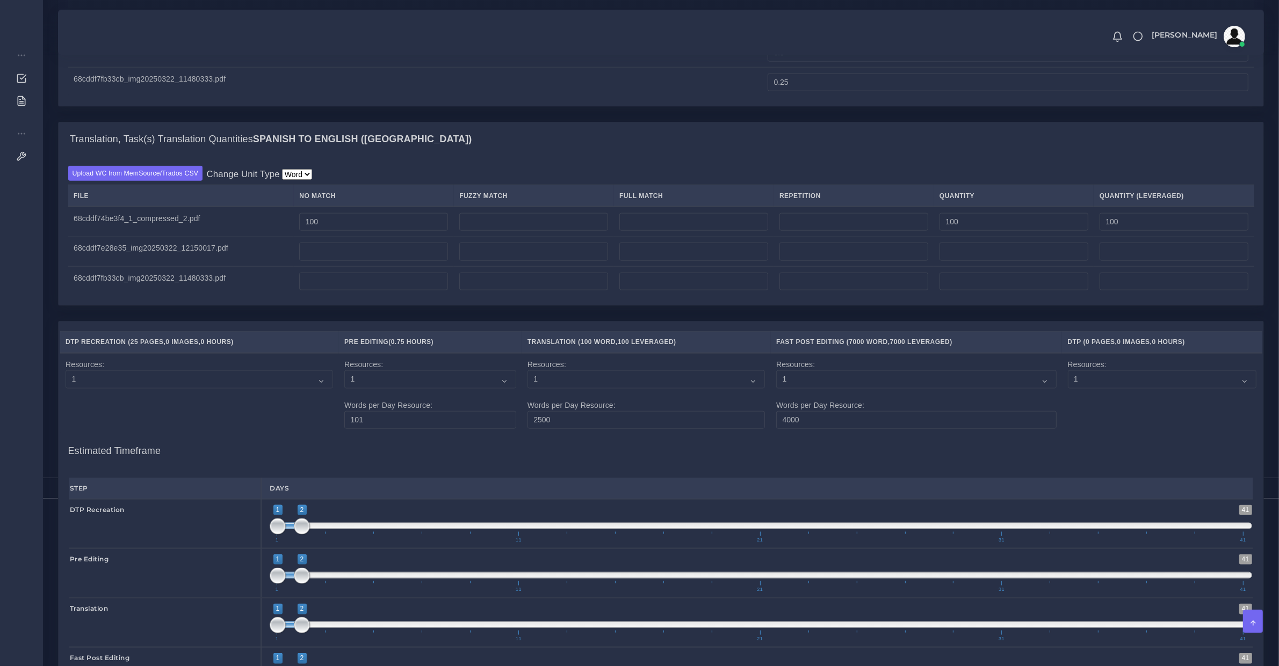
scroll to position [1678, 0]
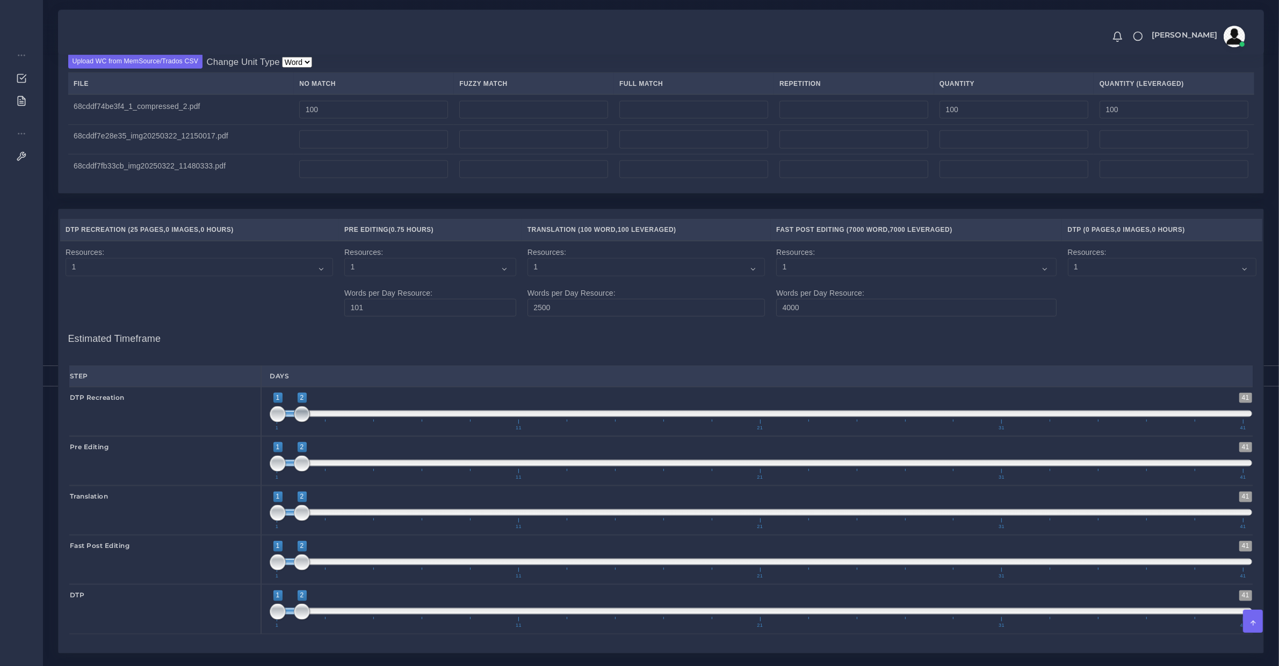
type input "1;1"
drag, startPoint x: 299, startPoint y: 427, endPoint x: 277, endPoint y: 431, distance: 21.7
click at [294, 423] on span at bounding box center [302, 415] width 16 height 16
type input "2;2"
drag, startPoint x: 280, startPoint y: 479, endPoint x: 298, endPoint y: 481, distance: 17.9
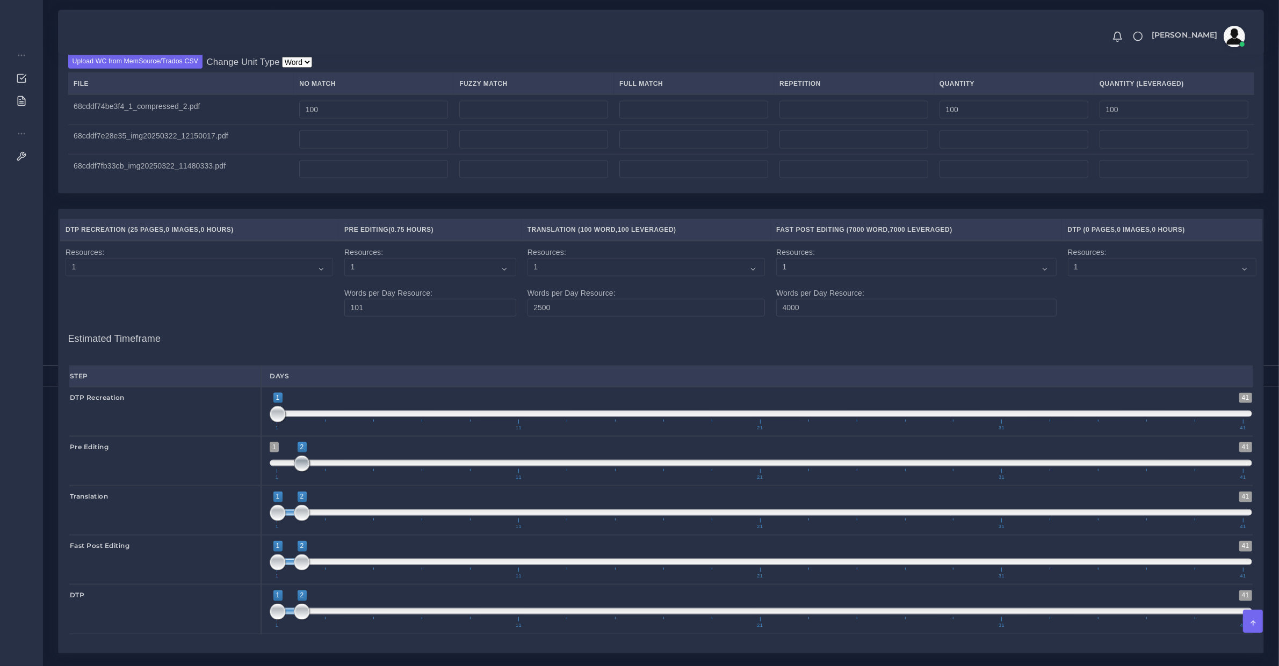
click at [298, 472] on span at bounding box center [302, 464] width 16 height 16
click at [299, 521] on span at bounding box center [302, 513] width 16 height 16
type input "2;2"
drag, startPoint x: 277, startPoint y: 522, endPoint x: 304, endPoint y: 529, distance: 27.7
click at [304, 521] on span at bounding box center [302, 513] width 16 height 16
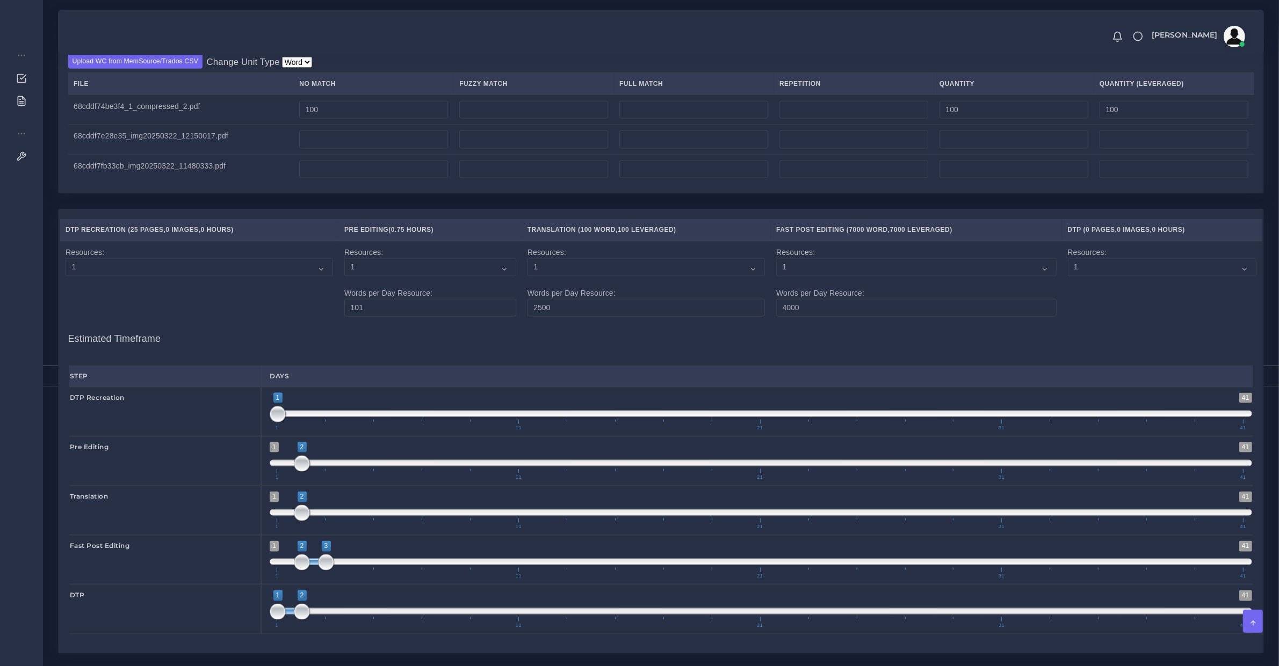
click at [317, 572] on span "1 41 2 3 2 — 3 1 11 21 31 41" at bounding box center [761, 560] width 982 height 38
click at [320, 571] on span at bounding box center [326, 563] width 16 height 16
type input "3;3"
drag, startPoint x: 305, startPoint y: 570, endPoint x: 329, endPoint y: 570, distance: 23.6
click at [329, 570] on span at bounding box center [326, 563] width 16 height 16
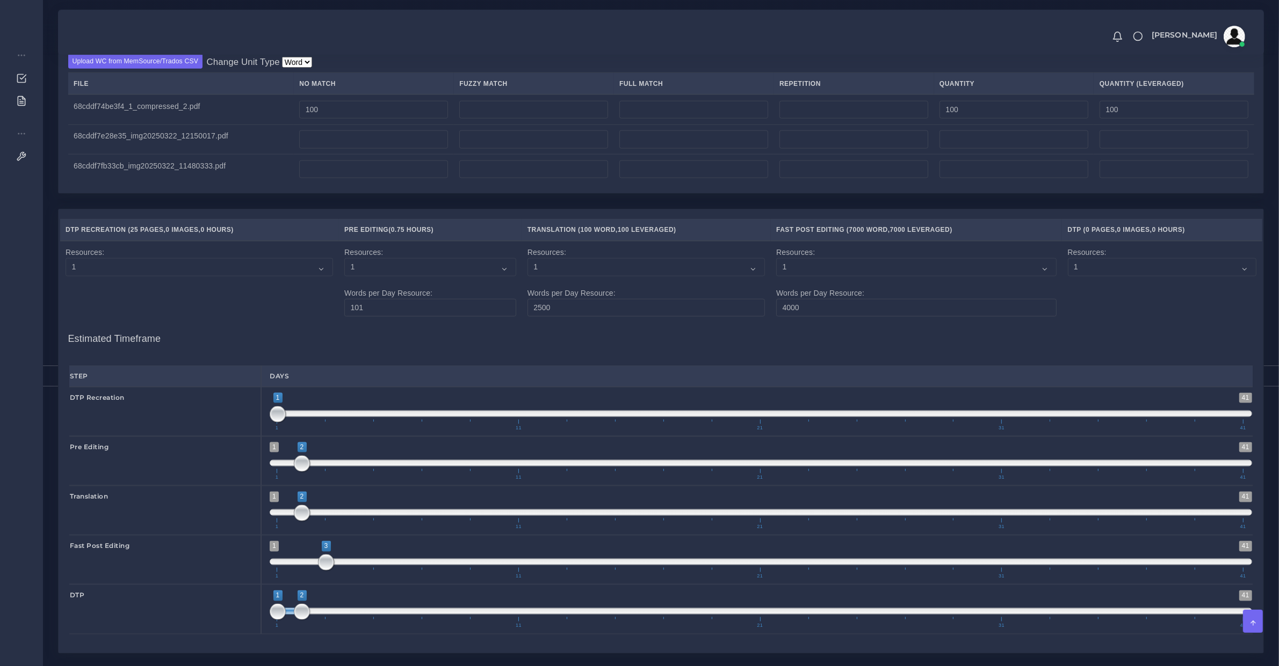
click at [328, 620] on span "1 41 1 2 1 — 2 1 11 21 31 41" at bounding box center [761, 610] width 982 height 38
click at [330, 622] on span "1 41 1 2 1 — 2 1 11 21 31 41" at bounding box center [761, 610] width 982 height 38
click at [330, 615] on span at bounding box center [761, 611] width 982 height 6
click at [333, 624] on span "1 41 1 2 1 — 2 1 11 21 31 41" at bounding box center [761, 610] width 982 height 38
click at [336, 626] on span "1 41 3 4 3 — 4 1 11 21 31 41" at bounding box center [761, 610] width 982 height 38
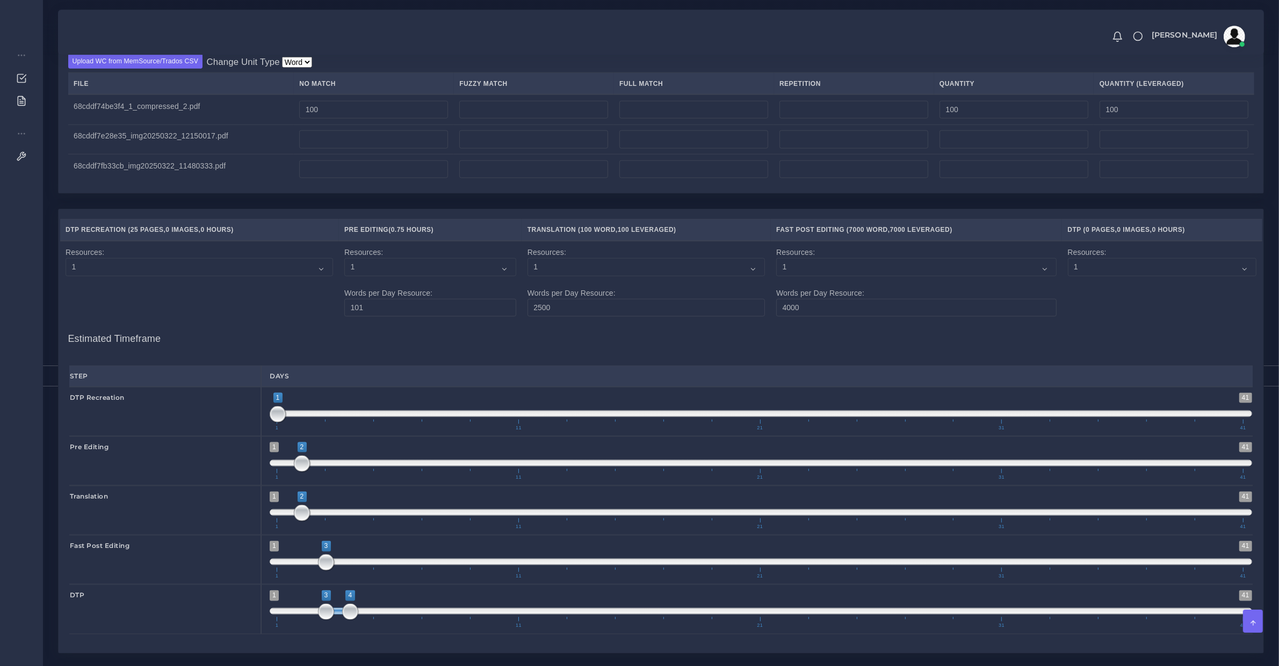
click at [336, 615] on span at bounding box center [338, 611] width 24 height 6
type input "4;4"
drag, startPoint x: 329, startPoint y: 625, endPoint x: 345, endPoint y: 621, distance: 16.4
click at [345, 620] on span at bounding box center [350, 612] width 16 height 16
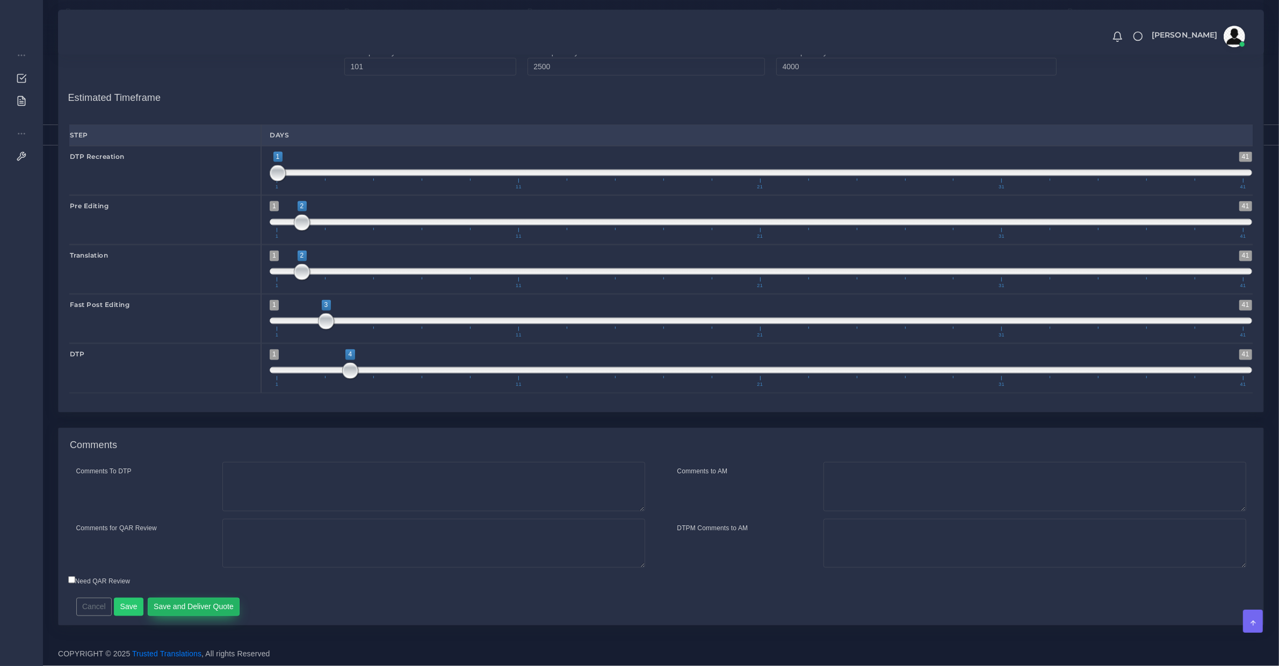
click at [196, 601] on button "Save and Deliver Quote" at bounding box center [194, 607] width 92 height 18
